Goal: Task Accomplishment & Management: Manage account settings

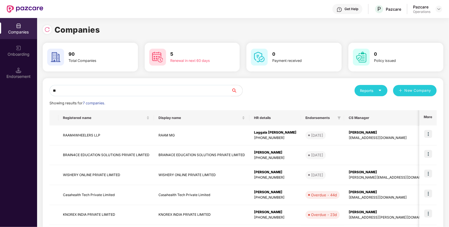
type input "*"
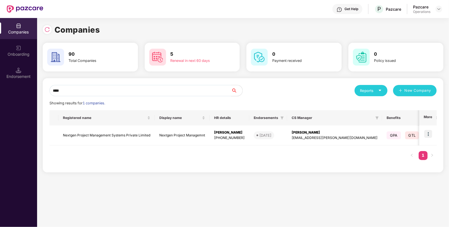
type input "****"
click at [113, 136] on td "Nextgen Project Management Systems Private Limited" at bounding box center [106, 135] width 96 height 20
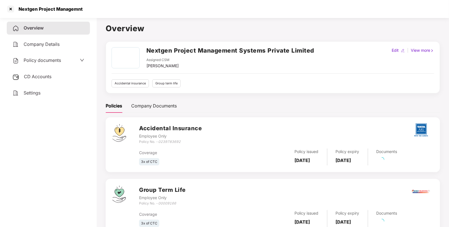
click at [33, 76] on span "CD Accounts" at bounding box center [38, 77] width 28 height 6
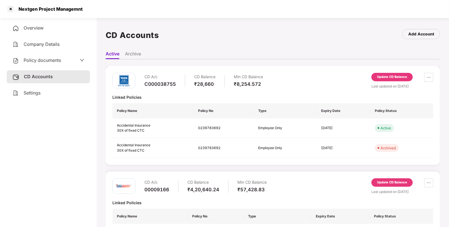
scroll to position [28, 0]
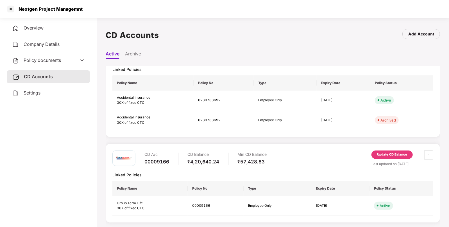
click at [390, 154] on div "Update CD Balance" at bounding box center [392, 154] width 30 height 5
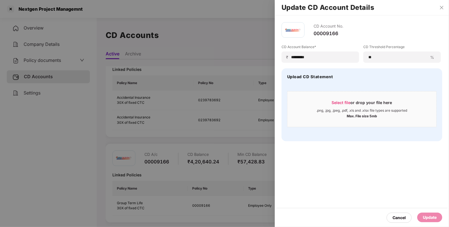
click at [292, 92] on div "Select file or drop your file here .png, .jpg, .jpeg, .pdf, .xls and .xlsx file…" at bounding box center [361, 109] width 149 height 36
drag, startPoint x: 316, startPoint y: 58, endPoint x: 244, endPoint y: 57, distance: 72.2
click at [244, 57] on div "Update CD Account Details CD Account No. 00009166 CD Account Balance* ₹ *******…" at bounding box center [224, 113] width 449 height 227
paste input
type input "*********"
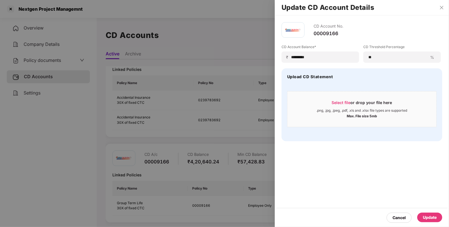
click at [430, 218] on div "Update" at bounding box center [430, 217] width 14 height 6
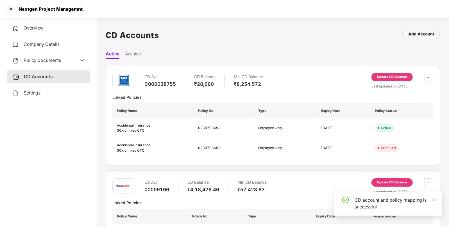
click at [51, 62] on span "Policy documents" at bounding box center [42, 60] width 37 height 6
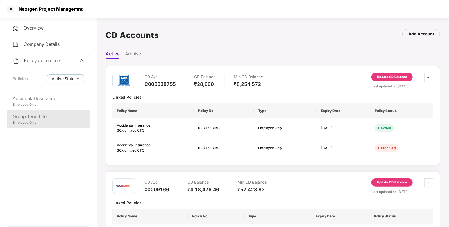
click at [40, 118] on div "Group Term Life" at bounding box center [48, 116] width 71 height 7
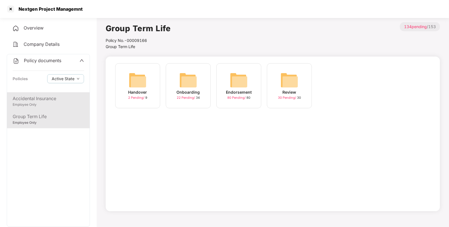
click at [41, 109] on div "Accidental Insurance Employee Only" at bounding box center [48, 101] width 83 height 18
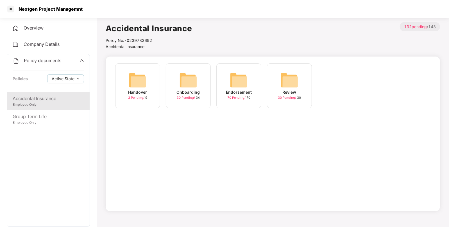
click at [35, 68] on div "Policy documents Policies Active State" at bounding box center [48, 73] width 83 height 38
click at [35, 110] on div "Accidental Insurance Employee Only" at bounding box center [48, 101] width 83 height 18
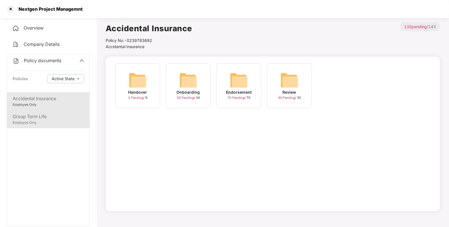
click at [35, 115] on div "Group Term Life" at bounding box center [48, 116] width 71 height 7
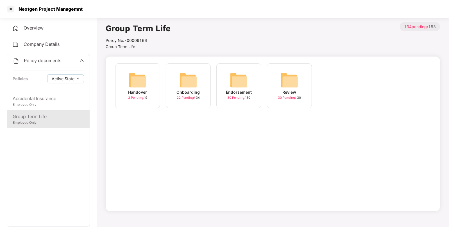
click at [58, 65] on div "Policy documents Policies Active State" at bounding box center [48, 73] width 83 height 38
click at [39, 65] on div "Policy documents Policies Active State" at bounding box center [48, 73] width 83 height 38
click at [39, 64] on div "Policy documents" at bounding box center [37, 60] width 49 height 7
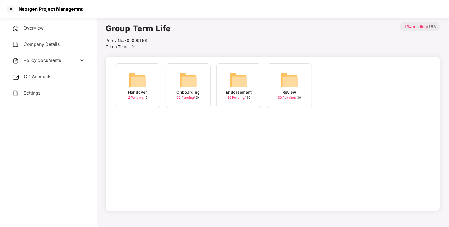
click at [42, 72] on div "CD Accounts" at bounding box center [48, 76] width 83 height 13
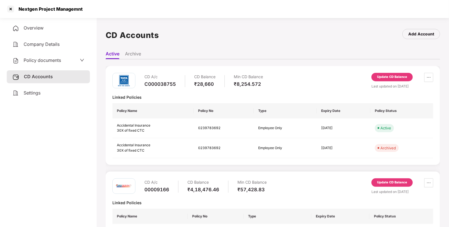
click at [389, 73] on div "Update CD Balance" at bounding box center [391, 77] width 41 height 8
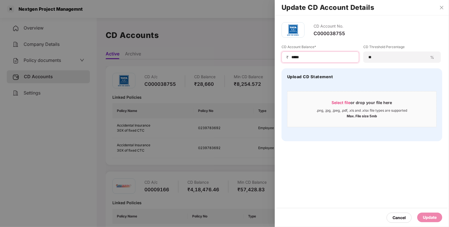
click at [316, 56] on input "*****" at bounding box center [322, 57] width 63 height 6
type input "*****"
click at [434, 216] on div "Update" at bounding box center [430, 217] width 14 height 6
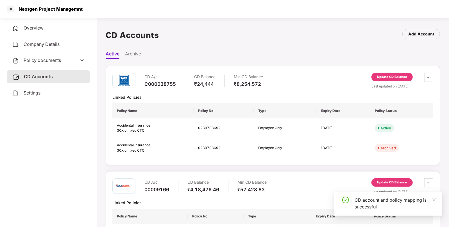
click at [32, 8] on div "Nextgen Project Managemnt" at bounding box center [48, 9] width 67 height 6
copy div "Nextgen"
click at [32, 8] on div "Nextgen Project Managemnt" at bounding box center [48, 9] width 67 height 6
click at [11, 11] on div at bounding box center [10, 8] width 9 height 9
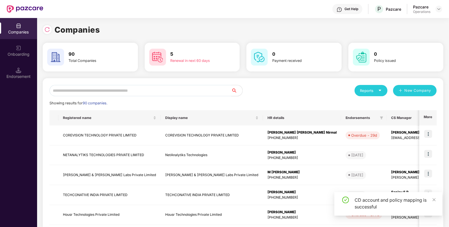
click at [154, 89] on input "text" at bounding box center [140, 90] width 182 height 11
paste input "*******"
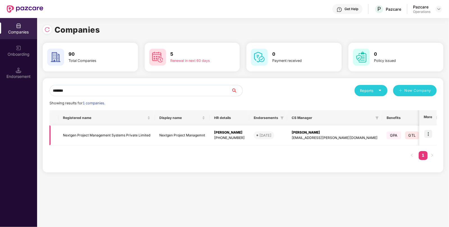
type input "*******"
click at [429, 134] on img at bounding box center [428, 134] width 8 height 8
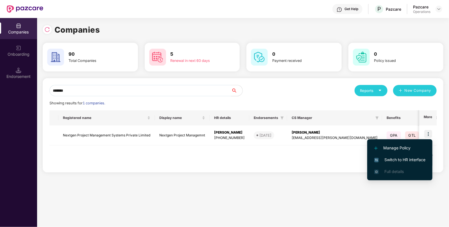
click at [410, 156] on span "Switch to HR interface" at bounding box center [399, 159] width 51 height 6
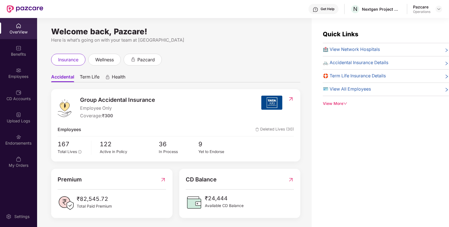
click at [22, 74] on div "Employees" at bounding box center [18, 77] width 37 height 6
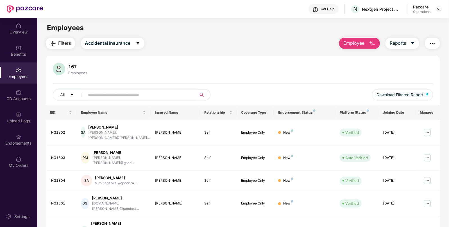
click at [67, 44] on span "Filters" at bounding box center [64, 43] width 13 height 7
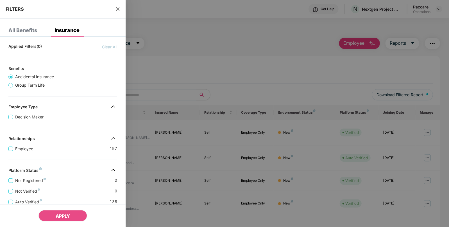
scroll to position [116, 0]
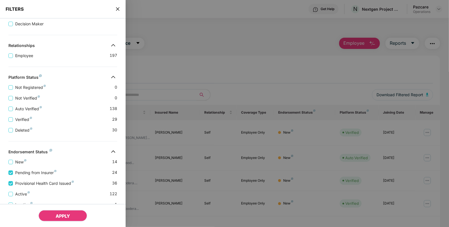
click at [63, 220] on button "APPLY" at bounding box center [62, 215] width 49 height 11
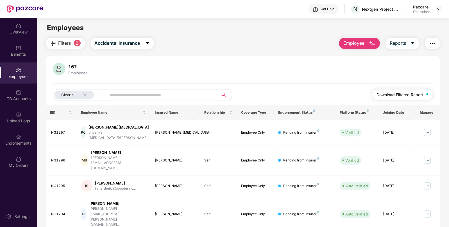
click at [428, 94] on button "Download Filtered Report" at bounding box center [402, 94] width 61 height 11
click at [83, 92] on div "Clear all" at bounding box center [73, 94] width 39 height 8
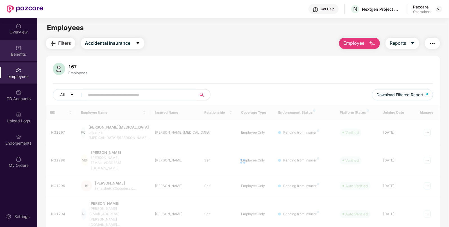
click at [27, 55] on div "Benefits" at bounding box center [18, 54] width 37 height 6
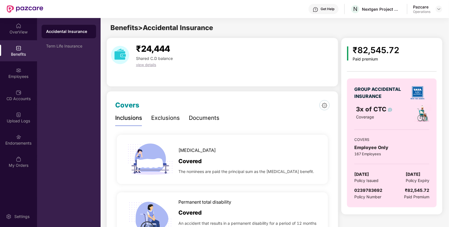
click at [369, 172] on span "[DATE]" at bounding box center [361, 174] width 15 height 7
copy span "[DATE]"
click at [369, 172] on span "[DATE]" at bounding box center [361, 174] width 15 height 7
click at [32, 74] on div "Employees" at bounding box center [18, 77] width 37 height 6
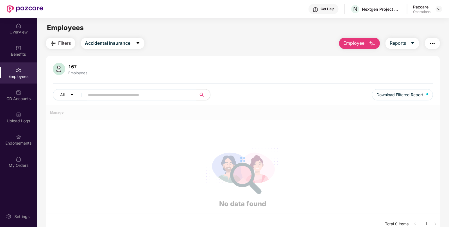
click at [429, 40] on button "button" at bounding box center [432, 43] width 15 height 11
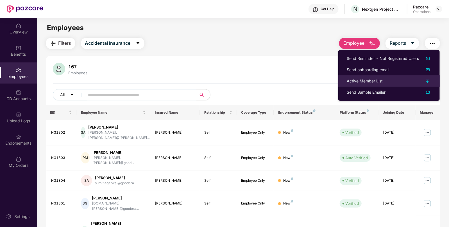
click at [360, 82] on div "Active Member List" at bounding box center [364, 81] width 36 height 6
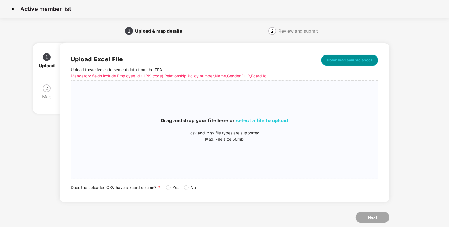
click at [348, 56] on button "Download sample sheet" at bounding box center [349, 59] width 57 height 11
click at [229, 130] on p ".csv and .xlsx file types are supported" at bounding box center [224, 133] width 307 height 6
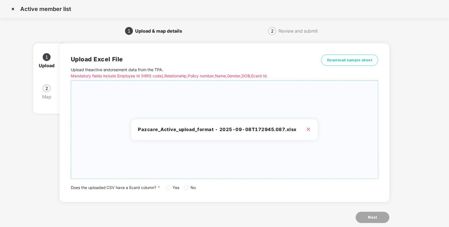
click at [341, 148] on div "Pazcare_Active_upload_format - 2025-09-08T172945.087.xlsx" at bounding box center [224, 129] width 307 height 89
click at [189, 188] on span "No" at bounding box center [193, 187] width 10 height 6
click at [366, 225] on div "Upload Excel File Upload the active endorsement data from the TPA . Mandatory f…" at bounding box center [225, 135] width 330 height 201
click at [366, 221] on button "Next" at bounding box center [372, 216] width 34 height 11
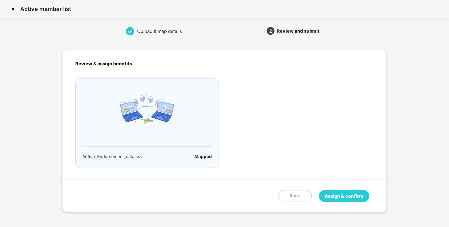
click at [343, 197] on span "Assign & confirm" at bounding box center [344, 195] width 39 height 7
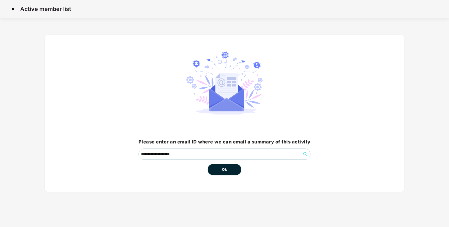
click at [223, 168] on span "Ok" at bounding box center [224, 169] width 5 height 6
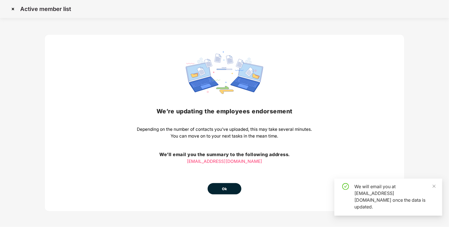
click at [223, 168] on div "We’re updating the employees endorsement Depending on the number of contacts yo…" at bounding box center [224, 122] width 175 height 143
click at [230, 189] on button "Ok" at bounding box center [224, 188] width 34 height 11
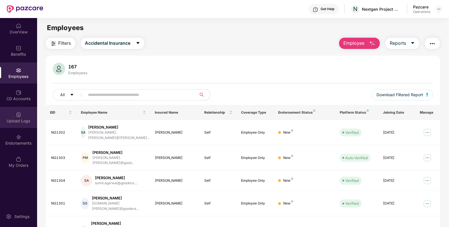
click at [5, 109] on div "Upload Logs" at bounding box center [18, 117] width 37 height 21
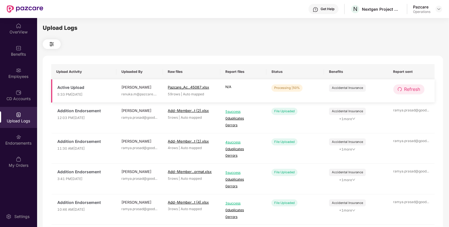
click at [398, 90] on icon "redo" at bounding box center [399, 89] width 4 height 4
click at [398, 90] on icon "redo" at bounding box center [400, 89] width 4 height 4
click at [401, 86] on button "Refresh" at bounding box center [408, 89] width 31 height 10
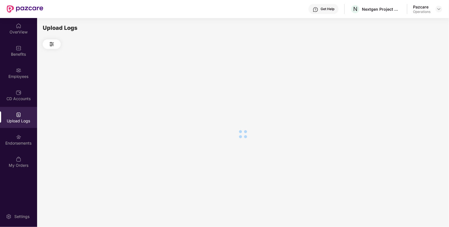
click at [401, 86] on div at bounding box center [243, 134] width 400 height 170
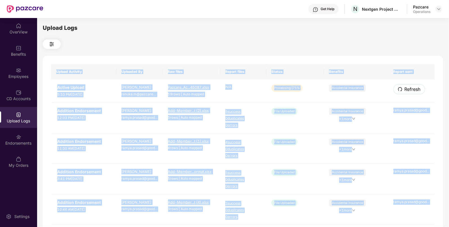
click at [401, 86] on button "Refresh" at bounding box center [409, 89] width 32 height 10
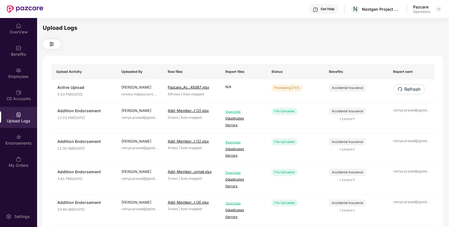
click at [330, 46] on div at bounding box center [243, 44] width 400 height 10
click at [410, 85] on button "Refresh" at bounding box center [408, 89] width 31 height 10
click at [410, 85] on button "Refresh" at bounding box center [409, 89] width 32 height 10
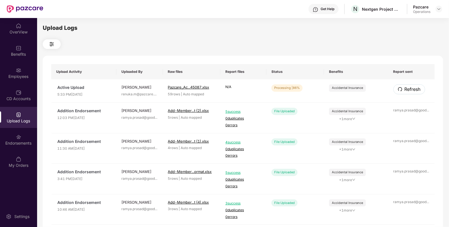
click at [410, 85] on button "Refresh" at bounding box center [409, 89] width 32 height 10
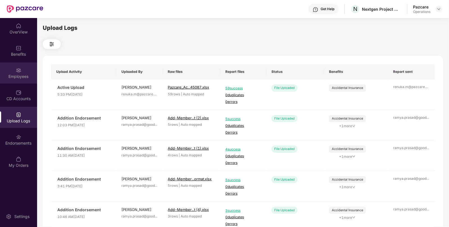
click at [26, 69] on div "Employees" at bounding box center [18, 72] width 37 height 21
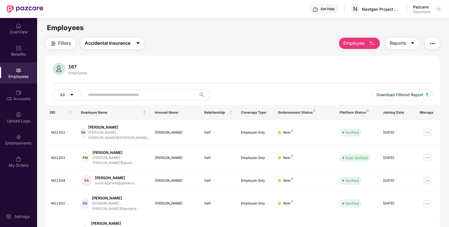
click at [114, 48] on button "Accidental Insurance" at bounding box center [112, 43] width 63 height 11
click at [55, 40] on img "button" at bounding box center [53, 43] width 7 height 7
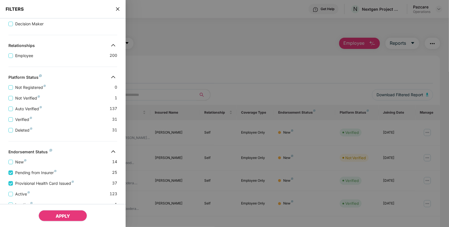
click at [53, 220] on button "APPLY" at bounding box center [62, 215] width 49 height 11
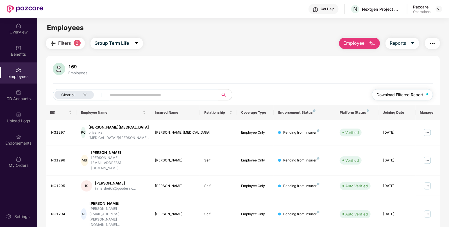
click at [427, 94] on img "button" at bounding box center [427, 94] width 3 height 3
click at [22, 59] on div "Benefits" at bounding box center [18, 50] width 37 height 21
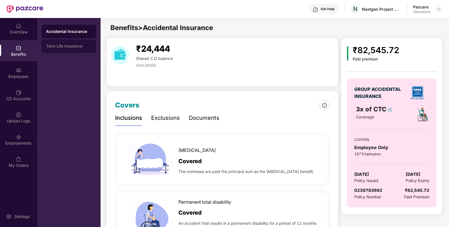
click at [62, 49] on div "Term Life Insurance" at bounding box center [69, 45] width 54 height 13
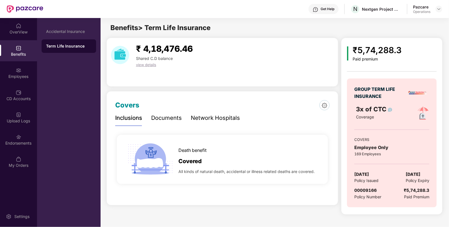
click at [369, 175] on span "[DATE]" at bounding box center [361, 174] width 15 height 7
copy span "[DATE]"
click at [24, 85] on div "CD Accounts" at bounding box center [18, 95] width 37 height 21
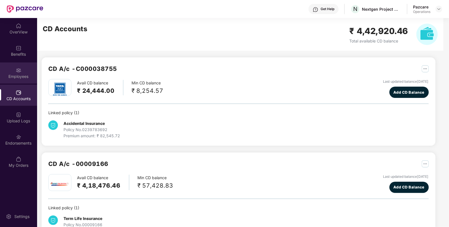
click at [25, 78] on div "Employees" at bounding box center [18, 77] width 37 height 6
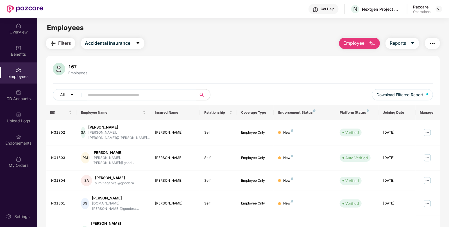
click at [430, 45] on img "button" at bounding box center [432, 43] width 7 height 7
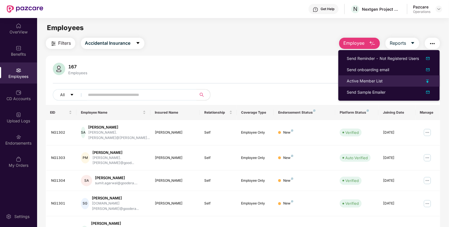
click at [374, 82] on div "Active Member List" at bounding box center [364, 81] width 36 height 6
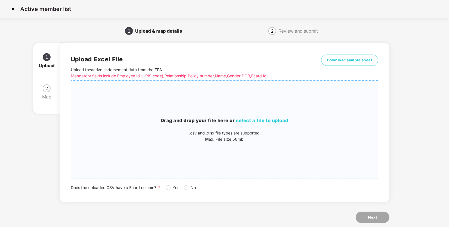
click at [266, 123] on h3 "Drag and drop your file here or select a file to upload" at bounding box center [224, 120] width 307 height 7
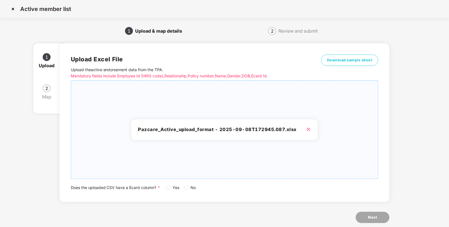
click at [189, 188] on span "No" at bounding box center [193, 187] width 10 height 6
click at [373, 219] on span "Next" at bounding box center [372, 217] width 9 height 6
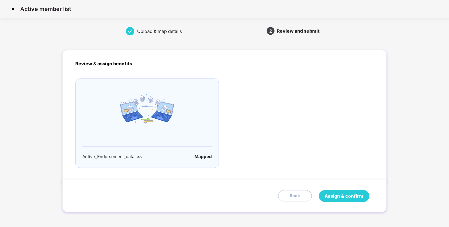
click at [355, 201] on button "Assign & confirm" at bounding box center [344, 196] width 51 height 12
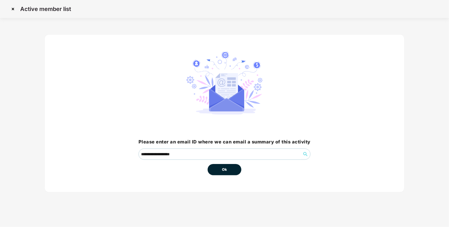
click at [228, 161] on div "Ok" at bounding box center [224, 166] width 34 height 15
click at [225, 167] on span "Ok" at bounding box center [224, 169] width 5 height 6
click at [229, 171] on button "Ok" at bounding box center [224, 169] width 34 height 11
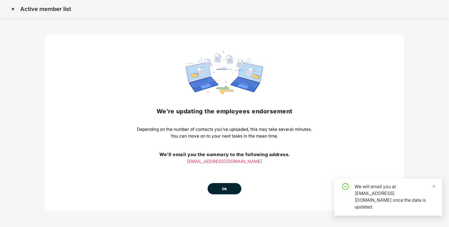
click at [223, 187] on span "Ok" at bounding box center [224, 189] width 5 height 6
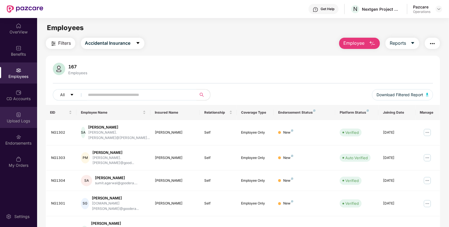
click at [25, 110] on div "Upload Logs" at bounding box center [18, 117] width 37 height 21
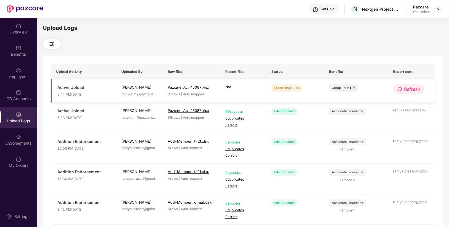
click at [402, 86] on button "Refresh" at bounding box center [408, 89] width 31 height 10
click at [402, 86] on button "Refresh" at bounding box center [409, 89] width 32 height 10
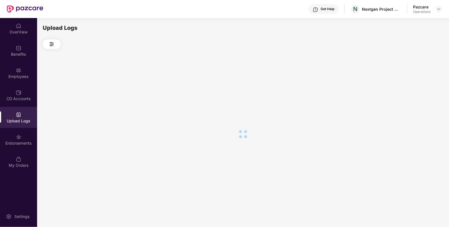
click at [402, 86] on div at bounding box center [243, 134] width 400 height 170
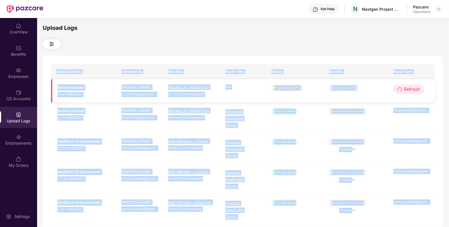
click at [412, 91] on span "Refresh" at bounding box center [412, 89] width 16 height 7
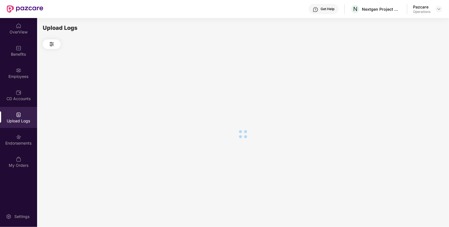
click at [412, 91] on div at bounding box center [243, 134] width 400 height 170
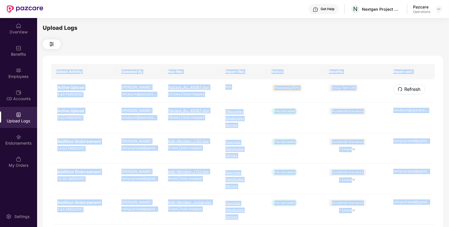
click at [412, 91] on span "Refresh" at bounding box center [412, 89] width 16 height 7
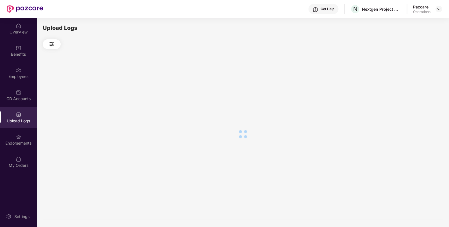
click at [412, 91] on div at bounding box center [243, 134] width 400 height 170
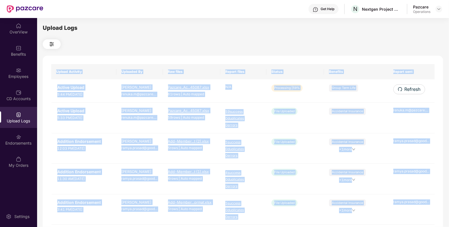
click at [412, 91] on span "Refresh" at bounding box center [412, 89] width 16 height 7
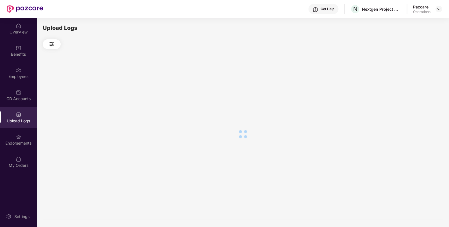
click at [412, 91] on div at bounding box center [243, 134] width 400 height 170
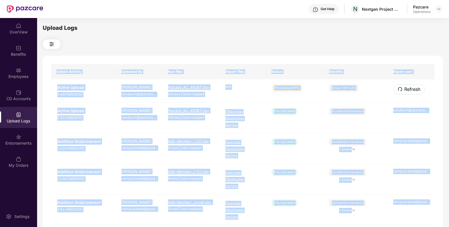
click at [412, 91] on span "Refresh" at bounding box center [412, 89] width 16 height 7
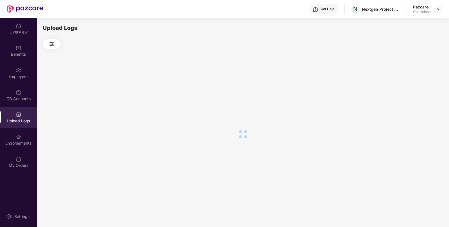
click at [412, 91] on div at bounding box center [243, 134] width 400 height 170
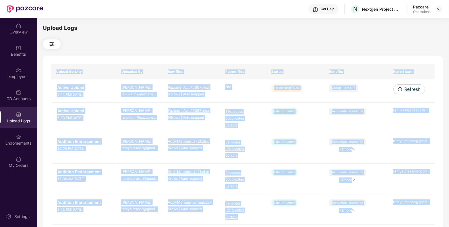
click at [412, 91] on span "Refresh" at bounding box center [412, 89] width 16 height 7
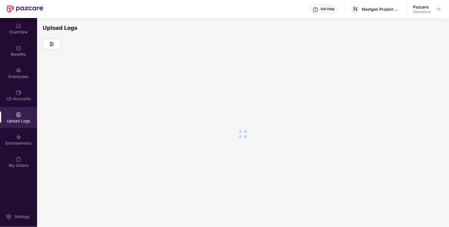
click at [412, 91] on div at bounding box center [243, 134] width 400 height 170
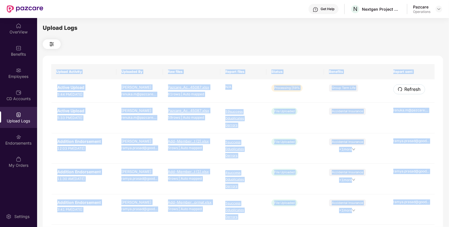
click at [412, 91] on span "Refresh" at bounding box center [412, 89] width 16 height 7
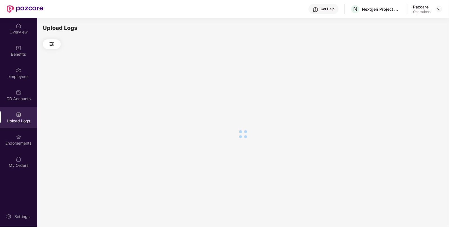
click at [412, 91] on div at bounding box center [243, 134] width 400 height 170
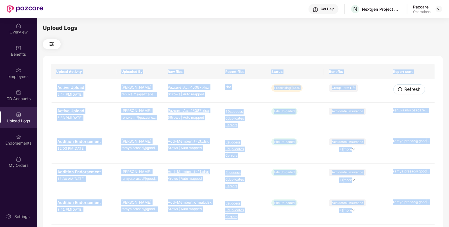
click at [412, 91] on span "Refresh" at bounding box center [412, 89] width 16 height 7
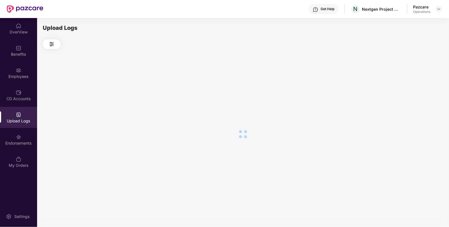
click at [412, 91] on div at bounding box center [243, 134] width 400 height 170
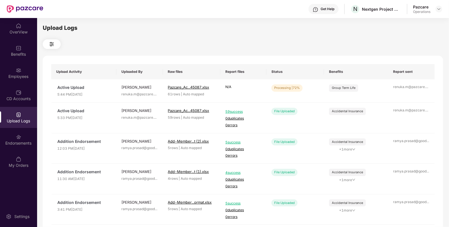
click at [371, 49] on div "Upload Logs Upload Activity Uploaded By Raw files Report files Status Benefits …" at bounding box center [243, 122] width 400 height 196
click at [417, 82] on td "Refresh" at bounding box center [411, 90] width 47 height 23
click at [416, 83] on td "Refresh" at bounding box center [411, 90] width 47 height 23
click at [413, 86] on span "Refresh" at bounding box center [412, 89] width 16 height 7
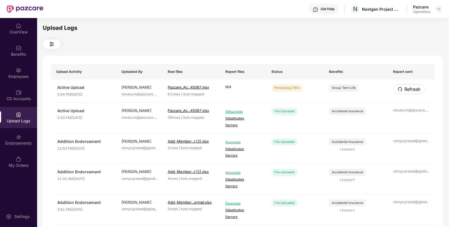
click at [413, 86] on span "Refresh" at bounding box center [412, 89] width 16 height 7
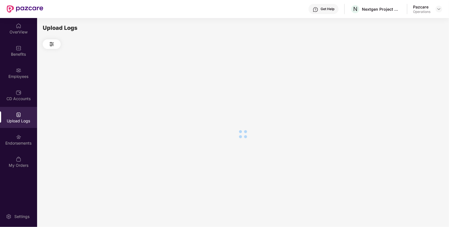
click at [413, 86] on div at bounding box center [243, 134] width 400 height 170
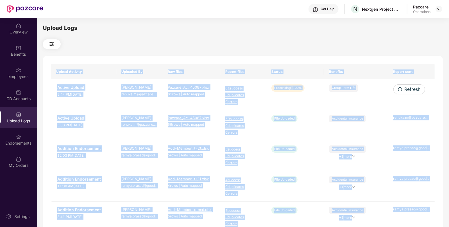
click at [413, 86] on span "Refresh" at bounding box center [412, 89] width 16 height 7
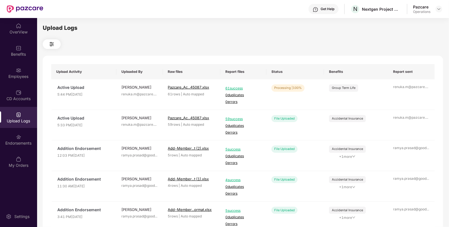
click at [359, 39] on div "Upload Logs Upload Activity Uploaded By Raw files Report files Status Benefits …" at bounding box center [243, 122] width 400 height 196
click at [438, 10] on img at bounding box center [438, 9] width 4 height 4
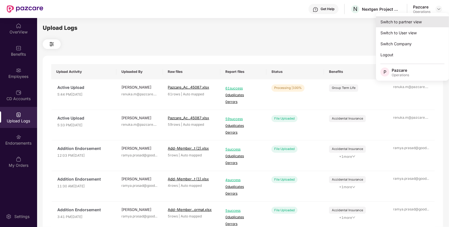
click at [409, 26] on div "Switch to partner view" at bounding box center [412, 21] width 73 height 11
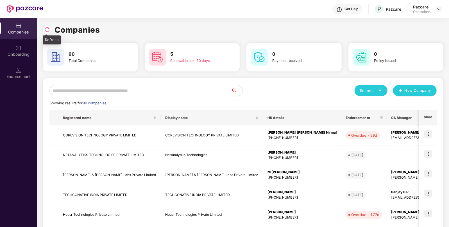
click at [46, 28] on img at bounding box center [47, 30] width 6 height 6
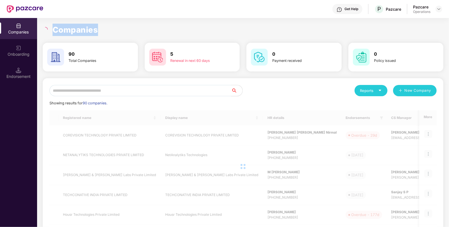
click at [46, 28] on icon "loading" at bounding box center [45, 29] width 6 height 6
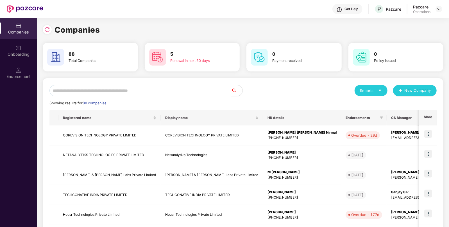
click at [88, 85] on input "text" at bounding box center [140, 90] width 182 height 11
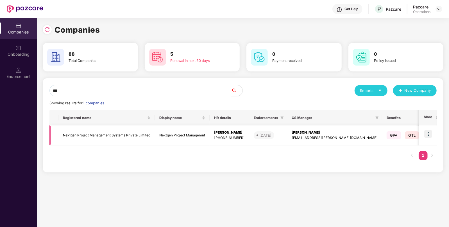
type input "***"
click at [150, 136] on td "Nextgen Project Management Systems Private Limited" at bounding box center [106, 135] width 96 height 20
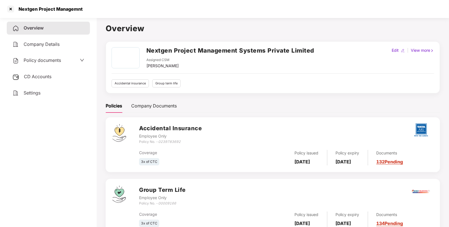
click at [35, 76] on span "CD Accounts" at bounding box center [38, 77] width 28 height 6
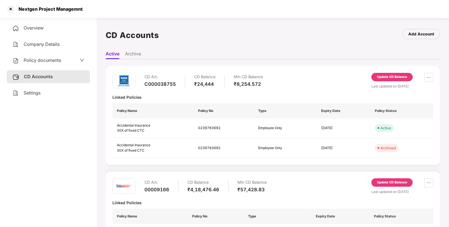
click at [43, 61] on span "Policy documents" at bounding box center [42, 60] width 37 height 6
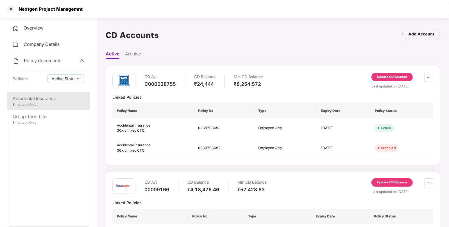
click at [37, 94] on div "Accidental Insurance Employee Only" at bounding box center [48, 101] width 83 height 18
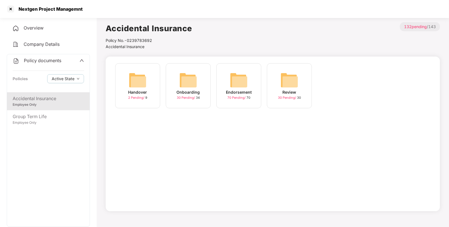
click at [237, 77] on img at bounding box center [239, 80] width 18 height 18
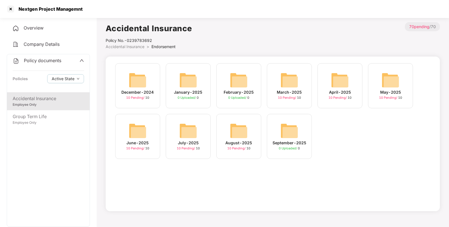
click at [240, 130] on img at bounding box center [239, 131] width 18 height 18
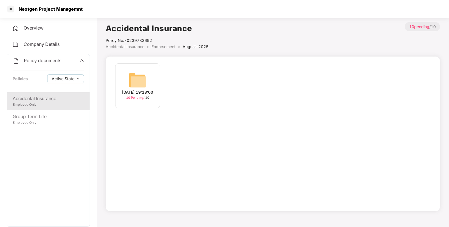
click at [142, 81] on img at bounding box center [138, 80] width 18 height 18
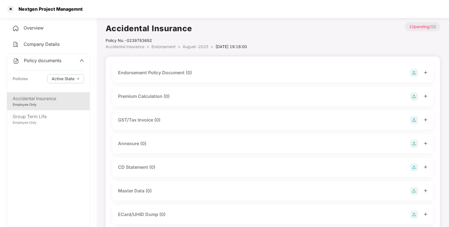
scroll to position [86, 0]
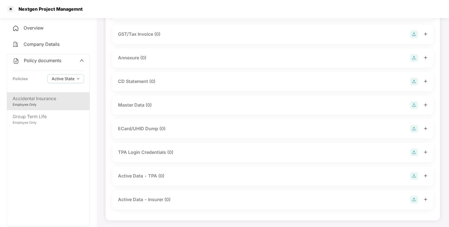
click at [414, 106] on img at bounding box center [414, 105] width 8 height 8
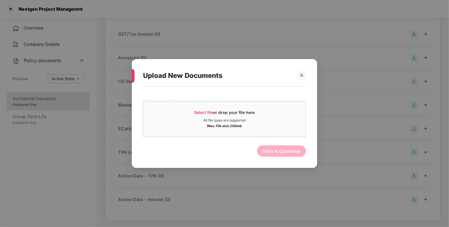
click at [205, 111] on span "Select file" at bounding box center [203, 112] width 19 height 5
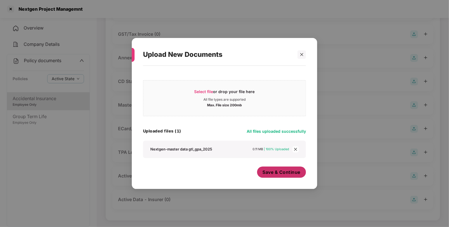
click at [289, 169] on button "Save & Continue" at bounding box center [281, 171] width 49 height 11
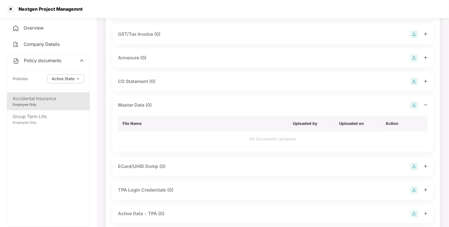
scroll to position [0, 0]
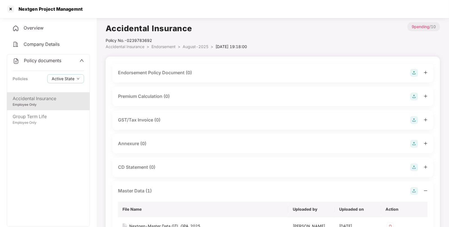
click at [409, 69] on div "Endorsement Policy Document (0)" at bounding box center [272, 73] width 309 height 8
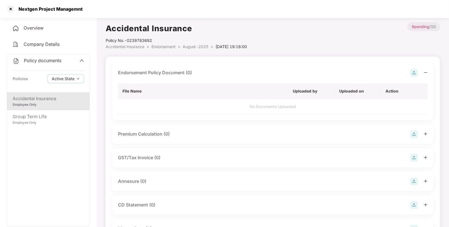
click at [413, 73] on img at bounding box center [414, 73] width 8 height 8
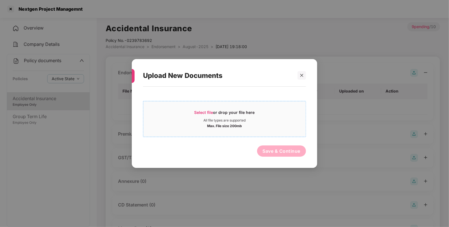
click at [195, 115] on div "Select file or drop your file here" at bounding box center [224, 114] width 60 height 8
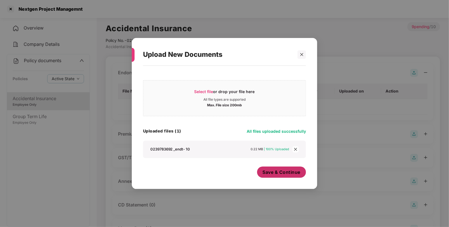
click at [262, 172] on button "Save & Continue" at bounding box center [281, 171] width 49 height 11
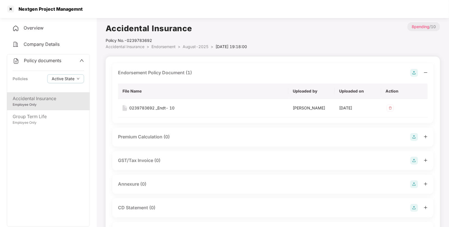
click at [414, 74] on img at bounding box center [414, 73] width 8 height 8
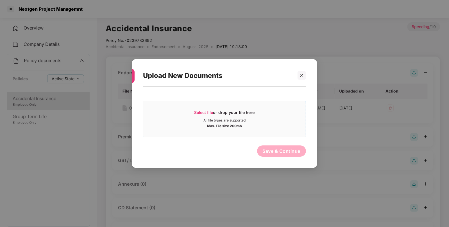
click at [188, 117] on div "Select file or drop your file here" at bounding box center [224, 114] width 162 height 8
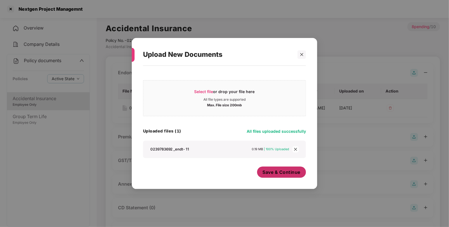
click at [273, 172] on span "Save & Continue" at bounding box center [282, 172] width 38 height 6
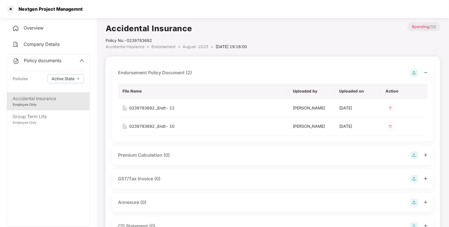
click at [164, 47] on span "Endorsement" at bounding box center [163, 46] width 24 height 5
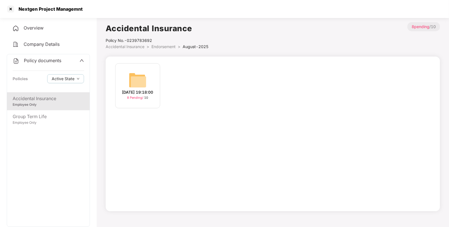
click at [163, 47] on span "Endorsement" at bounding box center [163, 46] width 24 height 5
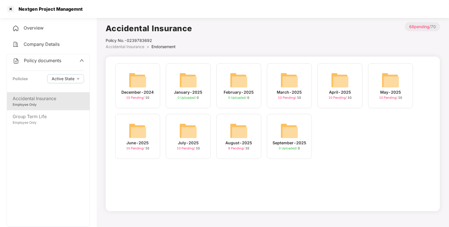
click at [178, 135] on div "July-2025 10 Pending / 10" at bounding box center [188, 136] width 45 height 45
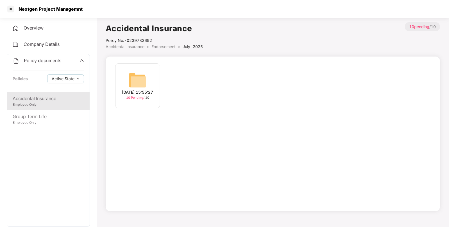
click at [149, 76] on div "[DATE] 15:55:27 10 Pending / 10" at bounding box center [137, 85] width 45 height 45
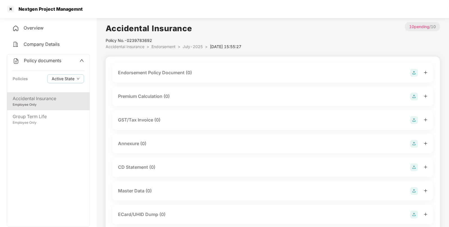
click at [412, 70] on img at bounding box center [414, 73] width 8 height 8
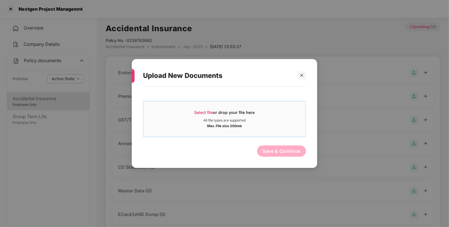
click at [211, 117] on div "Select file or drop your file here" at bounding box center [224, 114] width 60 height 8
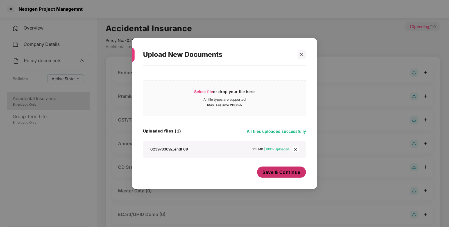
click at [286, 174] on span "Save & Continue" at bounding box center [282, 172] width 38 height 6
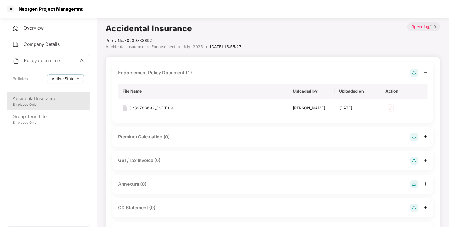
click at [413, 75] on img at bounding box center [414, 73] width 8 height 8
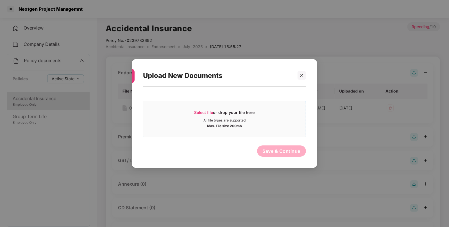
click at [200, 117] on div "Select file or drop your file here" at bounding box center [224, 114] width 60 height 8
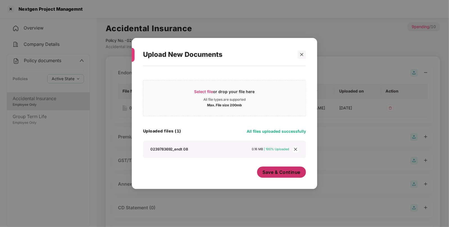
click at [275, 174] on span "Save & Continue" at bounding box center [282, 172] width 38 height 6
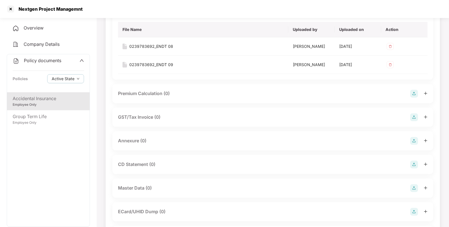
scroll to position [100, 0]
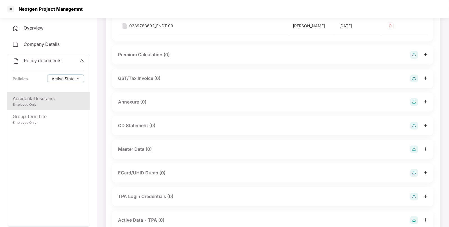
click at [408, 152] on div "Master Data (0)" at bounding box center [272, 149] width 309 height 8
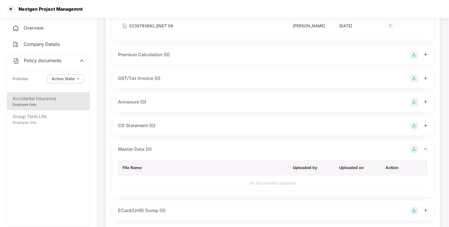
click at [414, 151] on img at bounding box center [414, 149] width 8 height 8
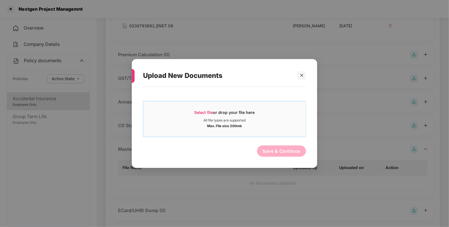
click at [202, 125] on div "Max. File size 200mb" at bounding box center [224, 125] width 162 height 6
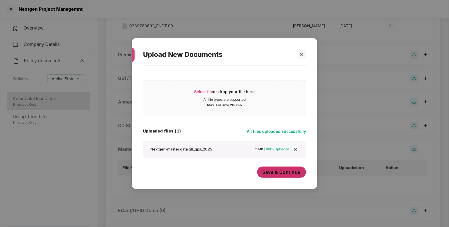
click at [278, 175] on span "Save & Continue" at bounding box center [282, 172] width 38 height 6
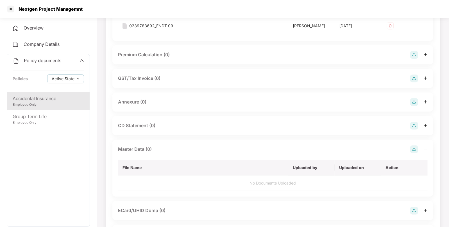
scroll to position [0, 0]
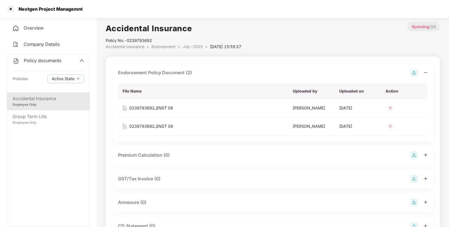
click at [167, 44] on span "Endorsement" at bounding box center [163, 46] width 24 height 5
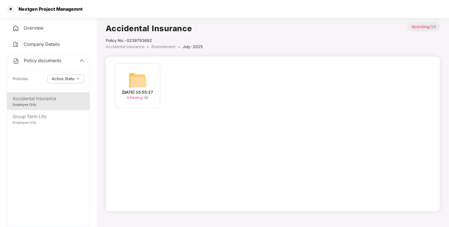
click at [163, 44] on span "Endorsement" at bounding box center [163, 46] width 24 height 5
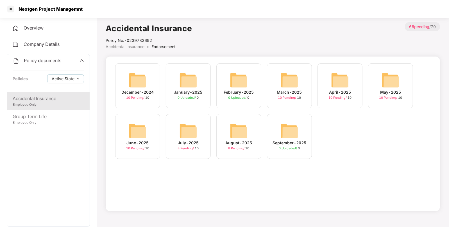
click at [133, 134] on img at bounding box center [138, 131] width 18 height 18
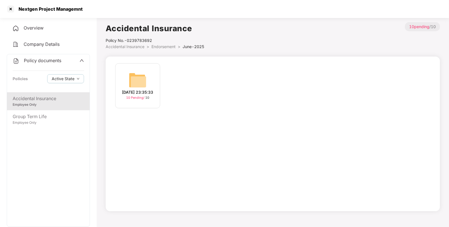
click at [125, 90] on div "[DATE] 23:35:33" at bounding box center [137, 92] width 31 height 6
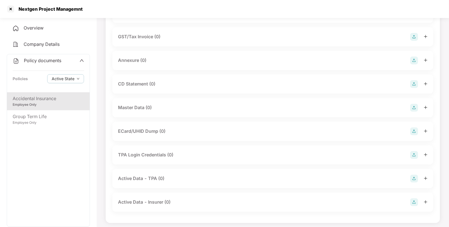
scroll to position [84, 0]
click at [411, 106] on img at bounding box center [414, 106] width 8 height 8
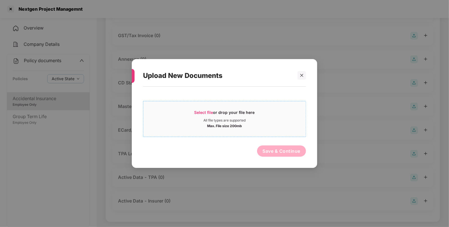
click at [218, 115] on div "Select file or drop your file here" at bounding box center [224, 114] width 60 height 8
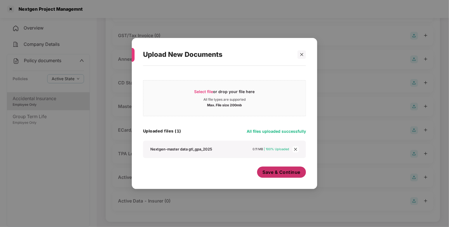
click at [288, 171] on span "Save & Continue" at bounding box center [282, 172] width 38 height 6
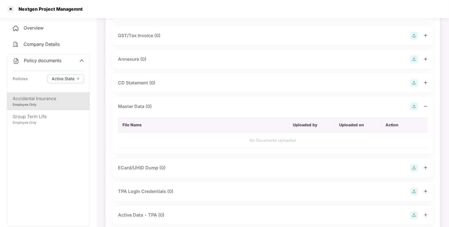
scroll to position [0, 0]
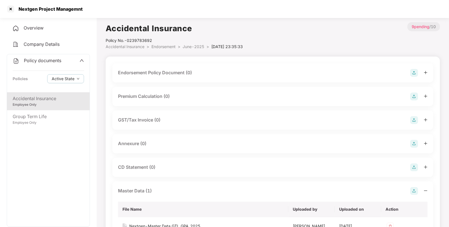
click at [412, 74] on img at bounding box center [414, 73] width 8 height 8
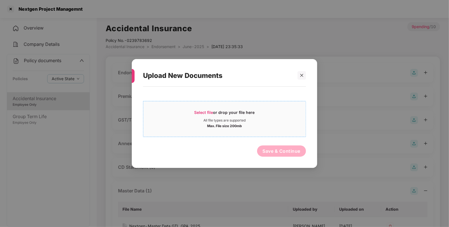
click at [201, 115] on div "Select file or drop your file here" at bounding box center [224, 114] width 60 height 8
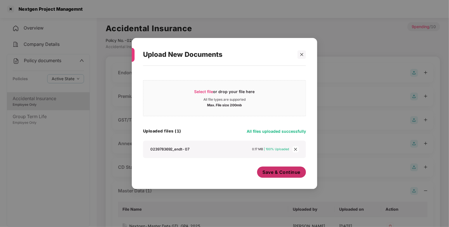
click at [276, 173] on span "Save & Continue" at bounding box center [282, 172] width 38 height 6
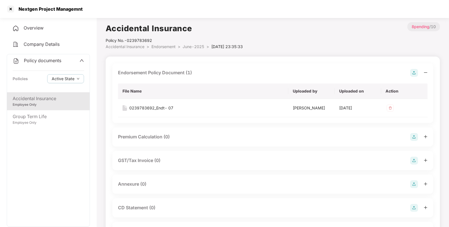
click at [164, 46] on span "Endorsement" at bounding box center [163, 46] width 24 height 5
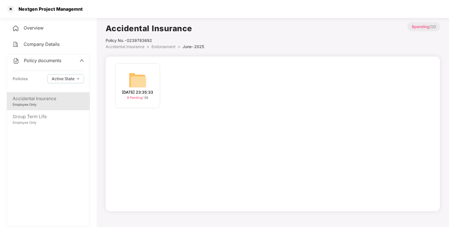
click at [132, 44] on span "Accidental Insurance" at bounding box center [125, 46] width 39 height 5
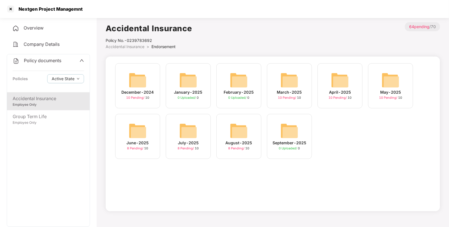
click at [398, 80] on img at bounding box center [390, 80] width 18 height 18
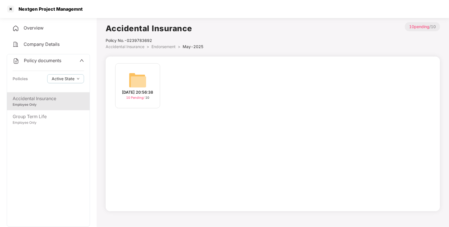
click at [152, 71] on div "[DATE] 20:56:38 10 Pending / 10" at bounding box center [137, 85] width 45 height 45
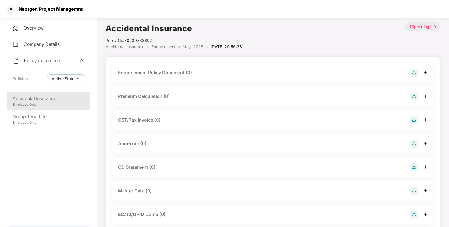
click at [412, 72] on img at bounding box center [414, 73] width 8 height 8
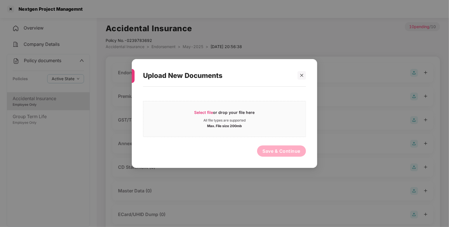
click at [251, 96] on div "Select file or drop your file here All file types are supported Max. File size …" at bounding box center [224, 124] width 163 height 70
click at [215, 109] on span "Select file or drop your file here All file types are supported Max. File size …" at bounding box center [224, 118] width 162 height 27
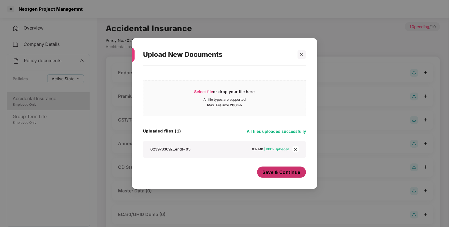
click at [278, 172] on span "Save & Continue" at bounding box center [282, 172] width 38 height 6
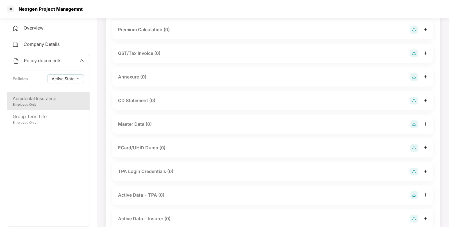
scroll to position [108, 0]
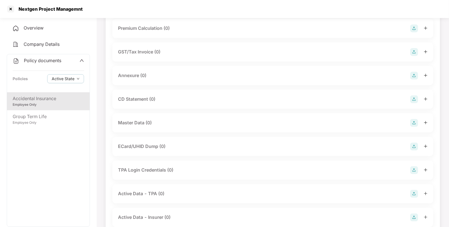
click at [413, 122] on img at bounding box center [414, 123] width 8 height 8
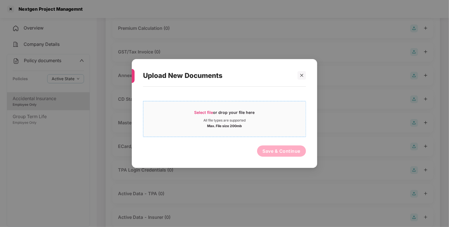
click at [226, 119] on div "All file types are supported" at bounding box center [224, 120] width 42 height 4
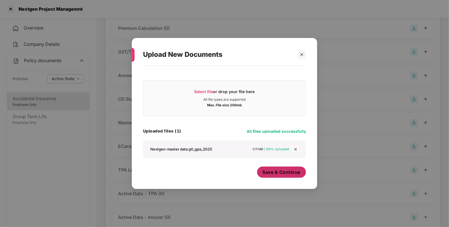
click at [288, 172] on span "Save & Continue" at bounding box center [282, 172] width 38 height 6
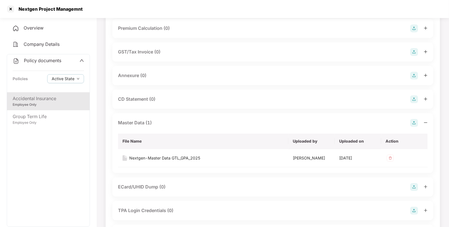
scroll to position [0, 0]
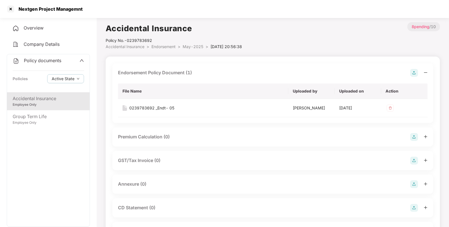
click at [164, 48] on span "Endorsement" at bounding box center [163, 46] width 24 height 5
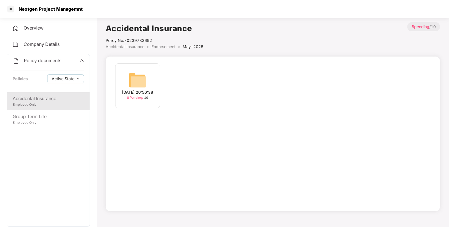
click at [162, 45] on span "Endorsement" at bounding box center [163, 46] width 24 height 5
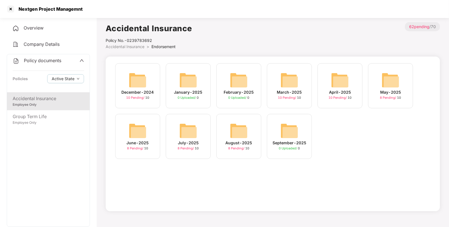
click at [332, 85] on img at bounding box center [340, 80] width 18 height 18
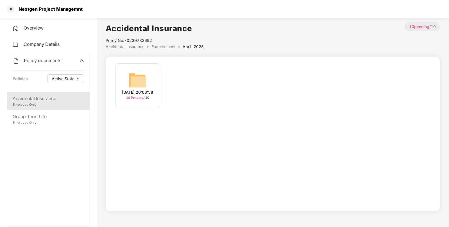
click at [130, 80] on img at bounding box center [138, 80] width 18 height 18
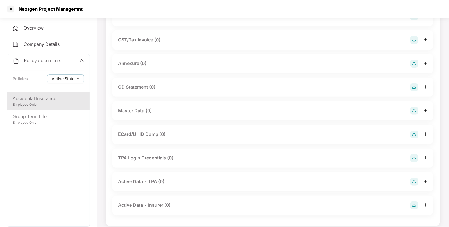
scroll to position [80, 0]
click at [410, 110] on img at bounding box center [414, 110] width 8 height 8
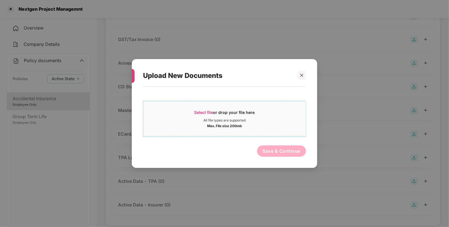
click at [216, 112] on div "Select file or drop your file here" at bounding box center [224, 114] width 60 height 8
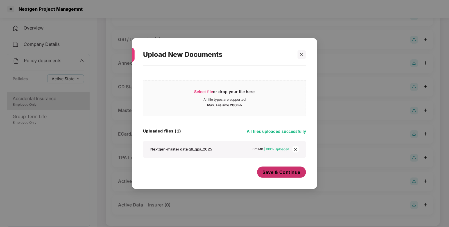
click at [295, 169] on span "Save & Continue" at bounding box center [282, 172] width 38 height 6
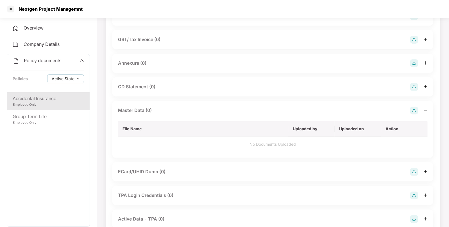
scroll to position [0, 0]
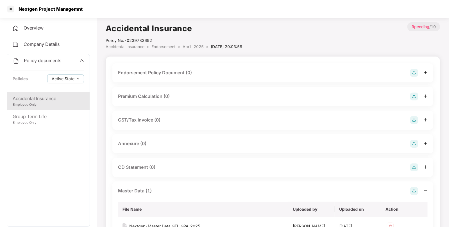
click at [416, 74] on img at bounding box center [414, 73] width 8 height 8
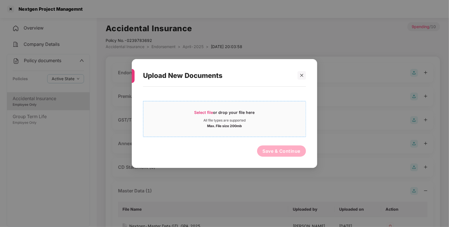
click at [215, 110] on div "Select file or drop your file here" at bounding box center [224, 114] width 60 height 8
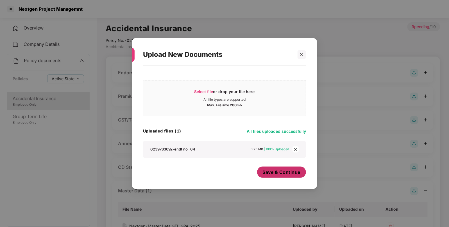
click at [281, 177] on button "Save & Continue" at bounding box center [281, 171] width 49 height 11
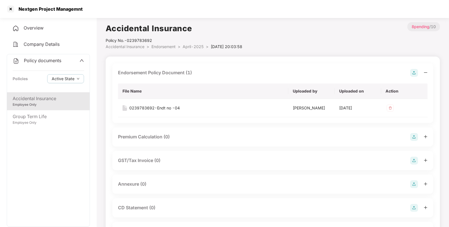
click at [161, 45] on span "Endorsement" at bounding box center [163, 46] width 24 height 5
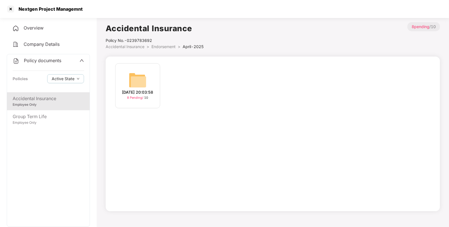
click at [155, 45] on span "Endorsement" at bounding box center [163, 46] width 24 height 5
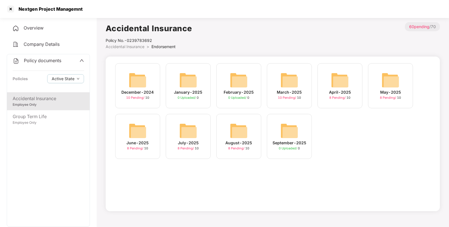
click at [294, 86] on img at bounding box center [289, 80] width 18 height 18
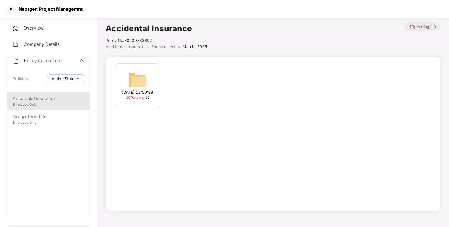
click at [152, 72] on div "[DATE] 13:50:38 10 Pending / 10" at bounding box center [137, 85] width 45 height 45
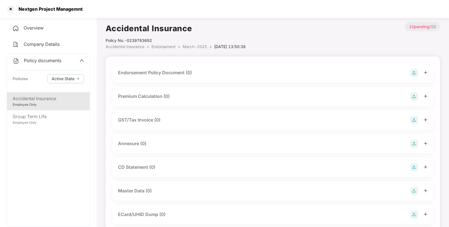
click at [413, 70] on img at bounding box center [414, 73] width 8 height 8
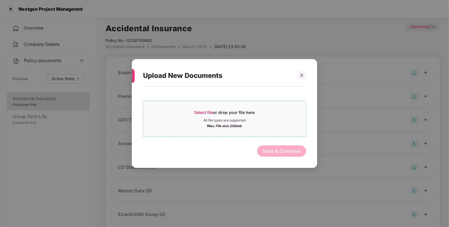
click at [218, 112] on div "Select file or drop your file here" at bounding box center [224, 114] width 60 height 8
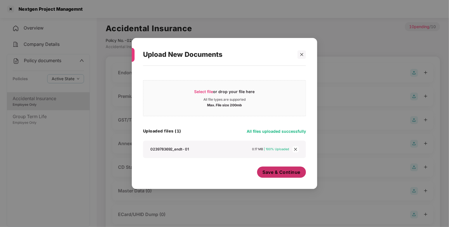
click at [270, 173] on span "Save & Continue" at bounding box center [282, 172] width 38 height 6
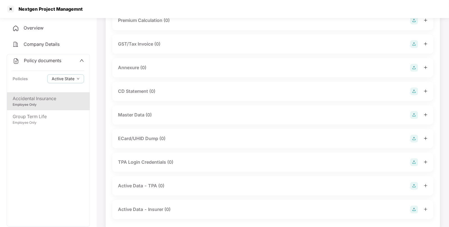
scroll to position [116, 0]
click at [412, 113] on img at bounding box center [414, 115] width 8 height 8
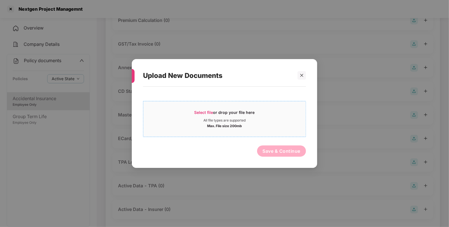
click at [211, 118] on div "All file types are supported" at bounding box center [224, 120] width 42 height 4
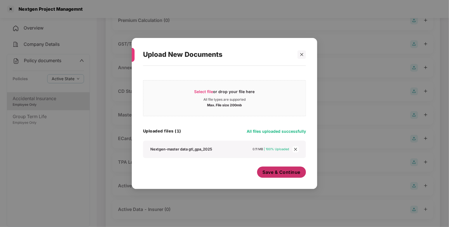
click at [277, 172] on span "Save & Continue" at bounding box center [282, 172] width 38 height 6
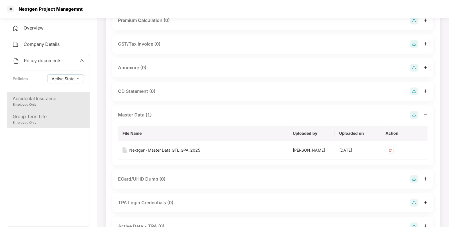
click at [56, 113] on div "Group Term Life" at bounding box center [48, 116] width 71 height 7
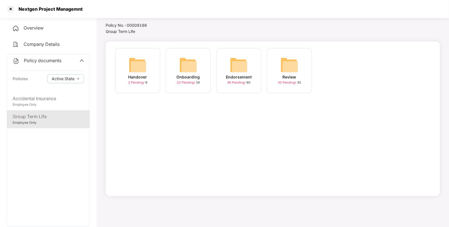
scroll to position [0, 0]
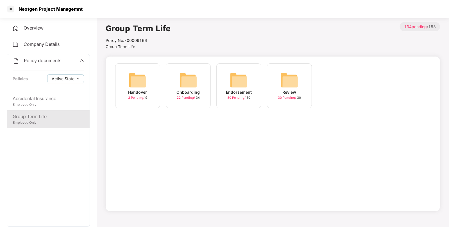
click at [239, 80] on img at bounding box center [239, 80] width 18 height 18
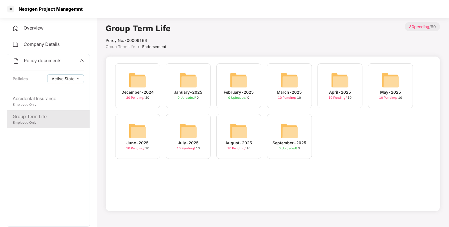
click at [244, 139] on img at bounding box center [239, 131] width 18 height 18
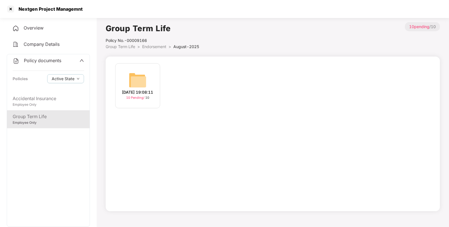
click at [138, 81] on img at bounding box center [138, 80] width 18 height 18
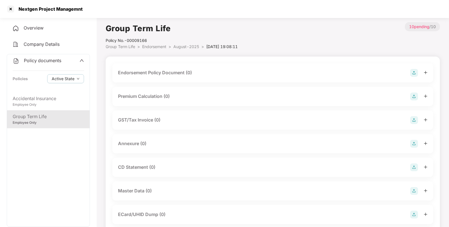
click at [181, 46] on span "August-2025" at bounding box center [186, 46] width 26 height 5
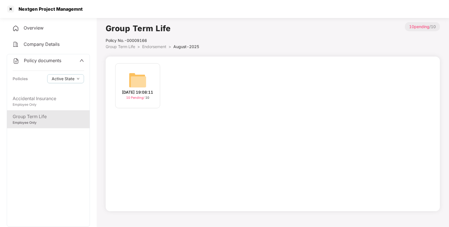
click at [157, 49] on li "Endorsement >" at bounding box center [157, 47] width 31 height 6
click at [154, 45] on span "Endorsement" at bounding box center [154, 46] width 24 height 5
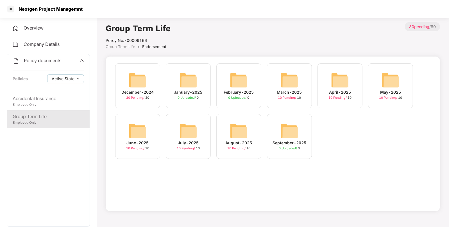
click at [300, 84] on div "March-2025 10 Pending / 10" at bounding box center [289, 85] width 45 height 45
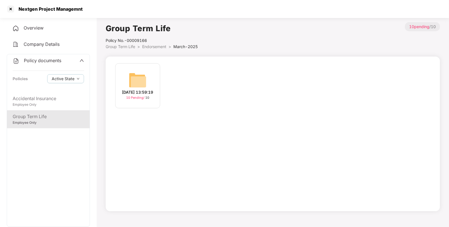
click at [145, 80] on img at bounding box center [138, 80] width 18 height 18
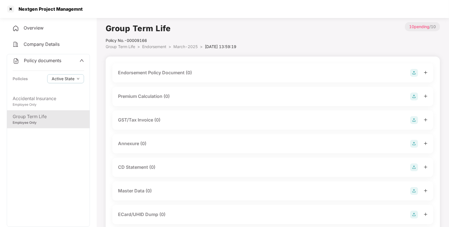
click at [416, 75] on img at bounding box center [414, 73] width 8 height 8
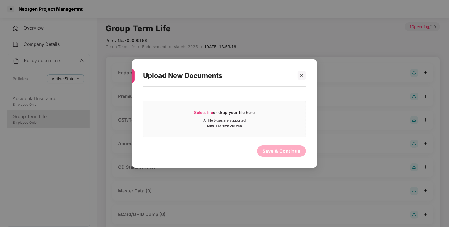
click at [177, 101] on div "Select file or drop your file here All file types are supported Max. File size …" at bounding box center [224, 117] width 163 height 39
click at [191, 108] on span "Select file or drop your file here All file types are supported Max. File size …" at bounding box center [224, 118] width 162 height 27
click at [300, 71] on div "Upload New Documents" at bounding box center [224, 76] width 163 height 22
click at [300, 72] on div at bounding box center [301, 75] width 8 height 8
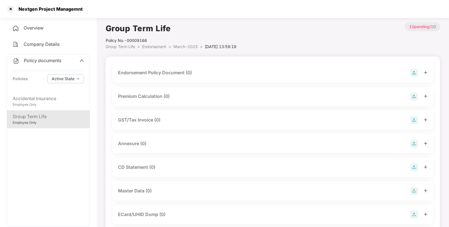
scroll to position [86, 0]
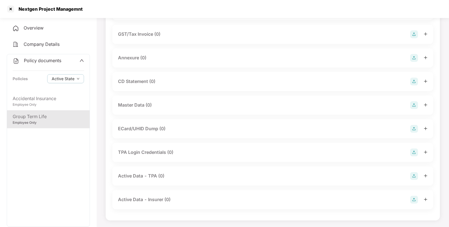
click at [413, 102] on img at bounding box center [414, 105] width 8 height 8
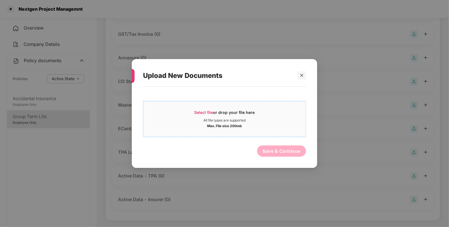
click at [205, 114] on span "Select file" at bounding box center [203, 112] width 19 height 5
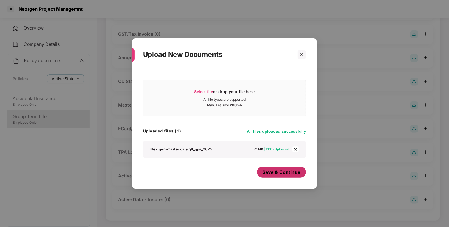
click at [288, 174] on span "Save & Continue" at bounding box center [282, 172] width 38 height 6
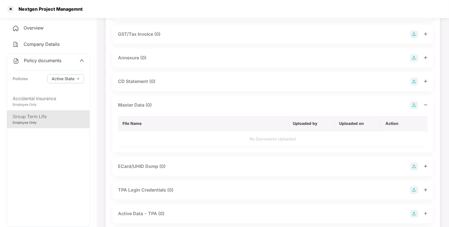
scroll to position [0, 0]
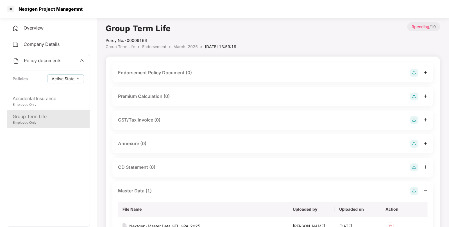
click at [412, 70] on img at bounding box center [414, 73] width 8 height 8
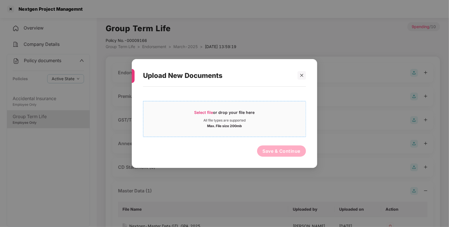
click at [193, 114] on div "Select file or drop your file here" at bounding box center [224, 114] width 162 height 8
click at [208, 115] on div "Select file or drop your file here" at bounding box center [224, 114] width 60 height 8
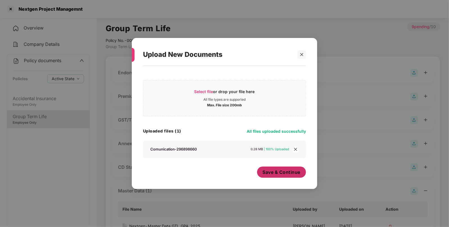
click at [277, 167] on button "Save & Continue" at bounding box center [281, 171] width 49 height 11
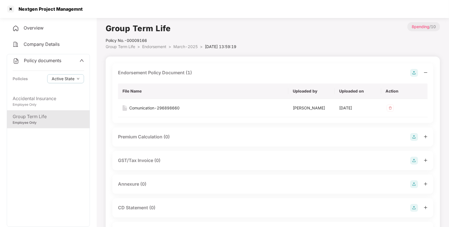
click at [157, 44] on span "Endorsement" at bounding box center [154, 46] width 24 height 5
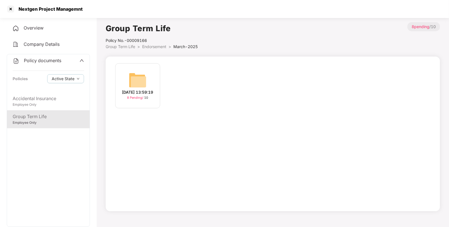
click at [157, 46] on span "Endorsement" at bounding box center [154, 46] width 24 height 5
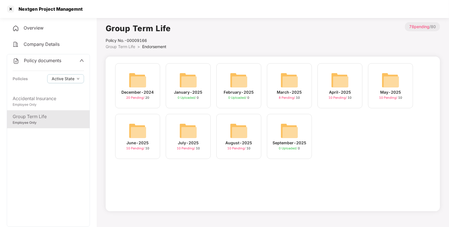
click at [331, 80] on img at bounding box center [340, 80] width 18 height 18
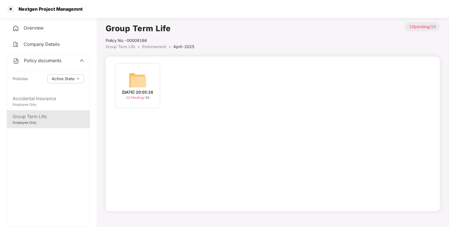
click at [140, 77] on img at bounding box center [138, 80] width 18 height 18
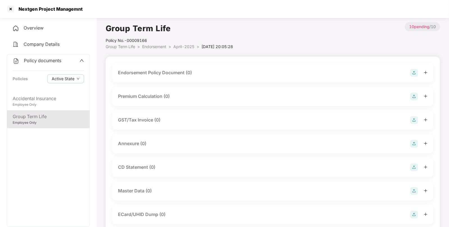
scroll to position [51, 0]
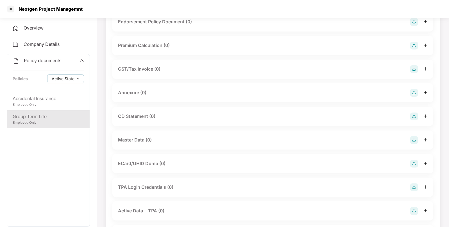
click at [414, 136] on img at bounding box center [414, 140] width 8 height 8
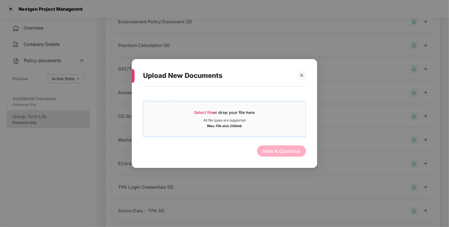
click at [204, 117] on div "Select file or drop your file here" at bounding box center [224, 114] width 60 height 8
click at [298, 74] on div at bounding box center [301, 75] width 8 height 8
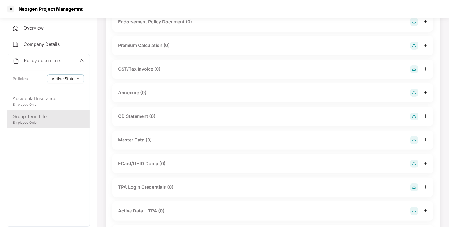
scroll to position [0, 0]
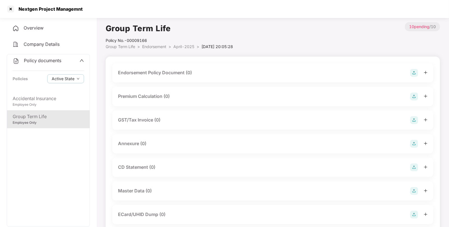
click at [413, 72] on img at bounding box center [414, 73] width 8 height 8
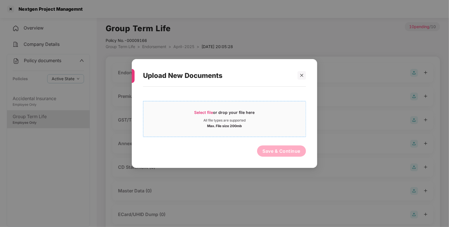
click at [194, 108] on span "Select file or drop your file here All file types are supported Max. File size …" at bounding box center [224, 118] width 162 height 27
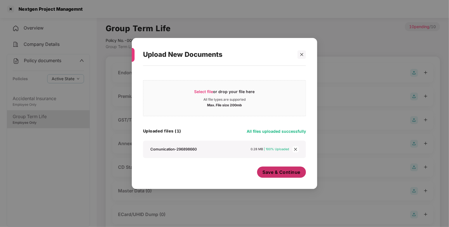
click at [275, 173] on span "Save & Continue" at bounding box center [282, 172] width 38 height 6
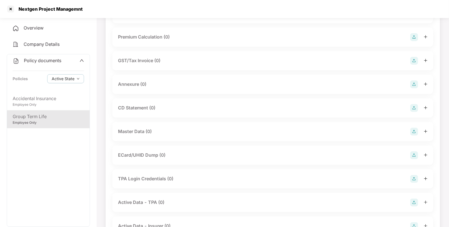
scroll to position [100, 0]
click at [414, 130] on img at bounding box center [414, 131] width 8 height 8
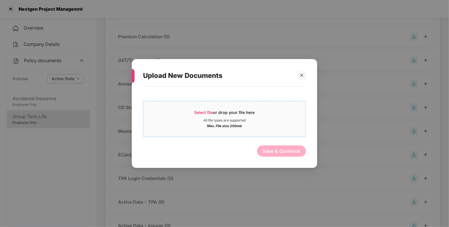
click at [211, 118] on div "All file types are supported" at bounding box center [224, 120] width 42 height 4
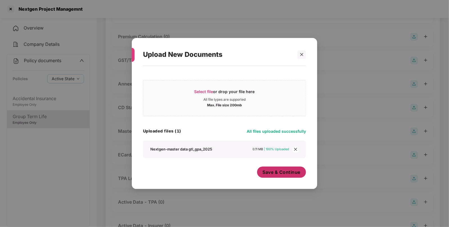
click at [280, 175] on button "Save & Continue" at bounding box center [281, 171] width 49 height 11
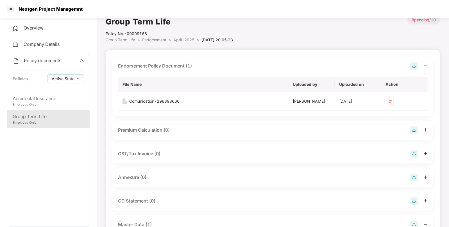
scroll to position [0, 0]
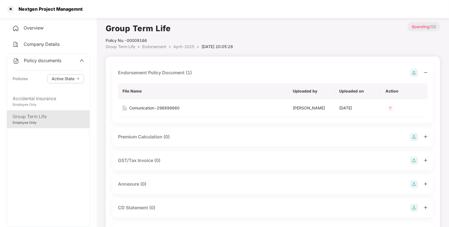
click at [157, 47] on span "Endorsement" at bounding box center [154, 46] width 24 height 5
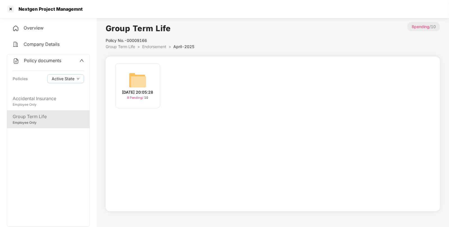
click at [152, 44] on span "Endorsement" at bounding box center [154, 46] width 24 height 5
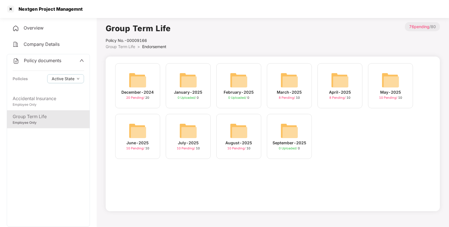
click at [397, 79] on img at bounding box center [390, 80] width 18 height 18
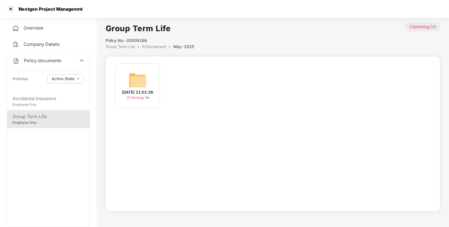
click at [159, 74] on div "[DATE] 21:01:36 10 Pending / 10" at bounding box center [137, 85] width 45 height 45
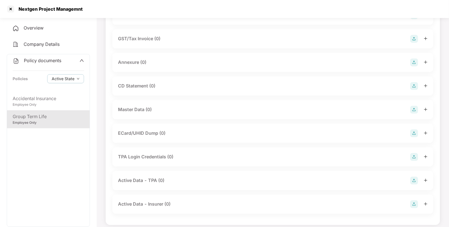
scroll to position [83, 0]
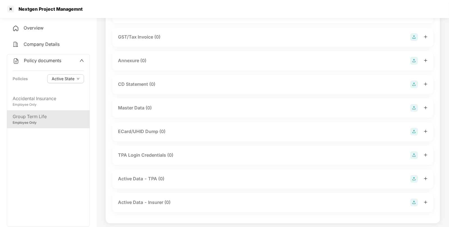
click at [409, 106] on div "Master Data (0)" at bounding box center [272, 108] width 309 height 8
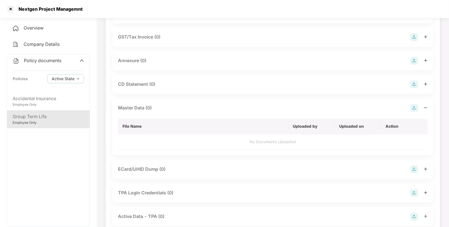
click at [410, 108] on img at bounding box center [414, 108] width 8 height 8
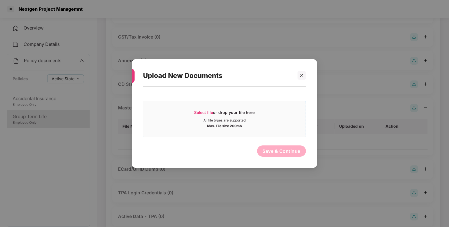
click at [238, 110] on div "Select file or drop your file here" at bounding box center [224, 114] width 60 height 8
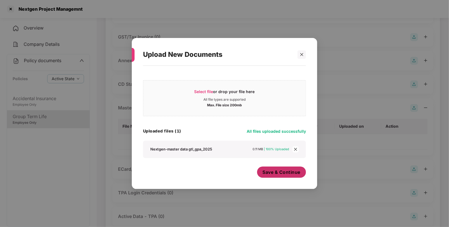
click at [278, 174] on span "Save & Continue" at bounding box center [282, 172] width 38 height 6
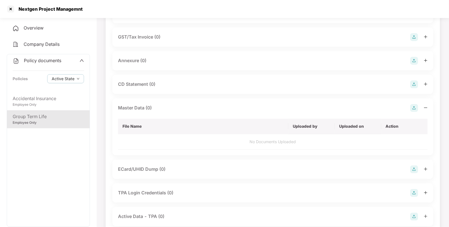
scroll to position [0, 0]
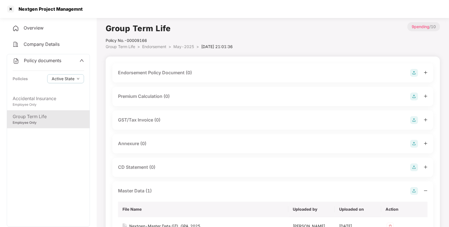
click at [413, 77] on div "Endorsement Policy Document (0)" at bounding box center [272, 72] width 321 height 19
click at [412, 70] on img at bounding box center [414, 73] width 8 height 8
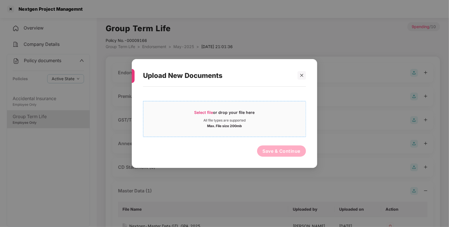
click at [204, 109] on span "Select file or drop your file here All file types are supported Max. File size …" at bounding box center [224, 118] width 162 height 27
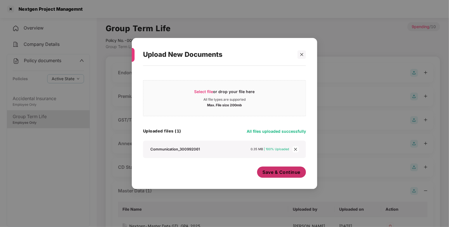
click at [277, 176] on button "Save & Continue" at bounding box center [281, 171] width 49 height 11
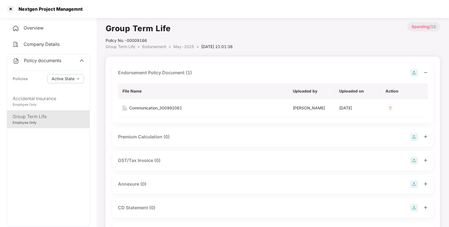
click at [148, 45] on span "Endorsement" at bounding box center [154, 46] width 24 height 5
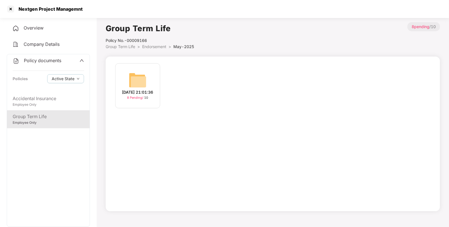
click at [149, 46] on span "Endorsement" at bounding box center [154, 46] width 24 height 5
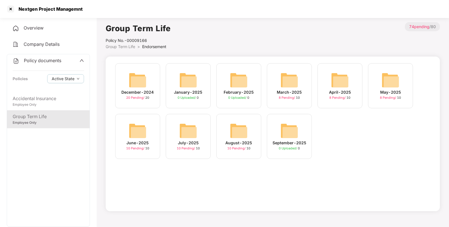
click at [133, 135] on img at bounding box center [138, 131] width 18 height 18
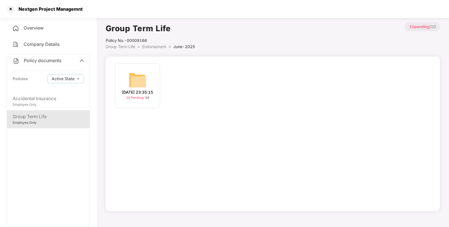
click at [143, 77] on img at bounding box center [138, 80] width 18 height 18
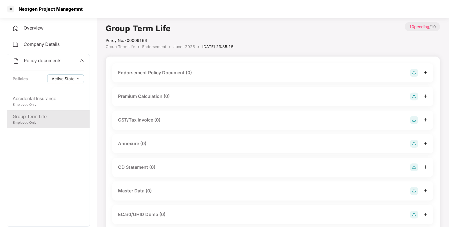
click at [412, 69] on img at bounding box center [414, 73] width 8 height 8
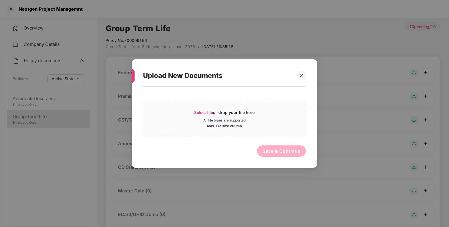
click at [203, 121] on div "All file types are supported" at bounding box center [224, 120] width 42 height 4
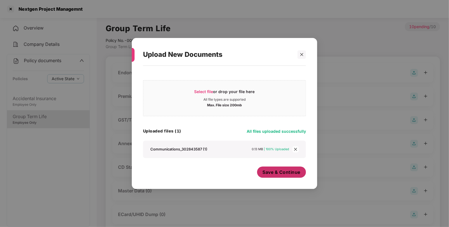
click at [284, 175] on button "Save & Continue" at bounding box center [281, 171] width 49 height 11
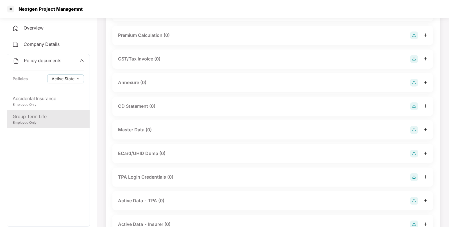
scroll to position [99, 0]
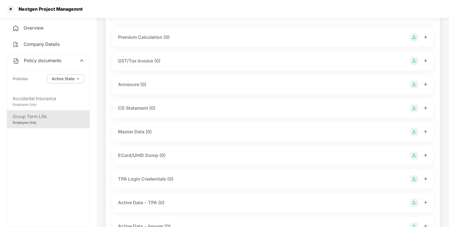
click at [413, 134] on img at bounding box center [414, 132] width 8 height 8
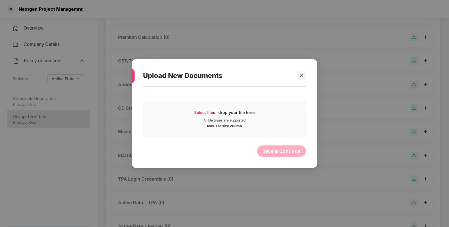
click at [205, 110] on span "Select file" at bounding box center [203, 112] width 19 height 5
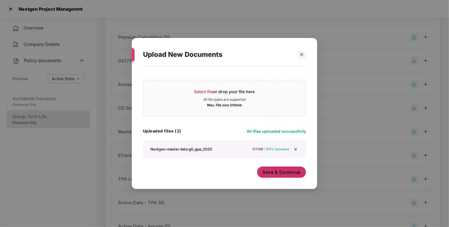
click at [284, 174] on span "Save & Continue" at bounding box center [282, 172] width 38 height 6
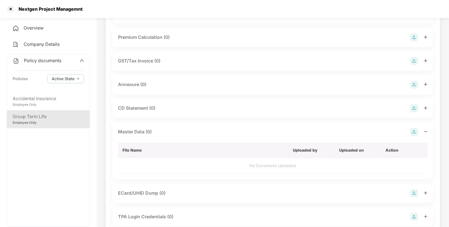
scroll to position [0, 0]
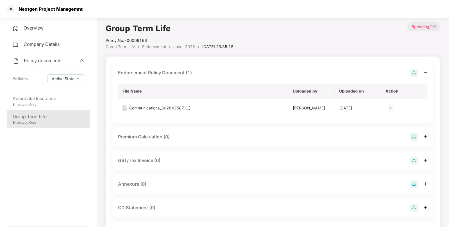
click at [163, 47] on span "Endorsement" at bounding box center [154, 46] width 24 height 5
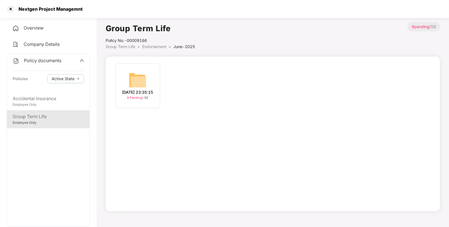
click at [149, 49] on span "Endorsement" at bounding box center [154, 46] width 24 height 5
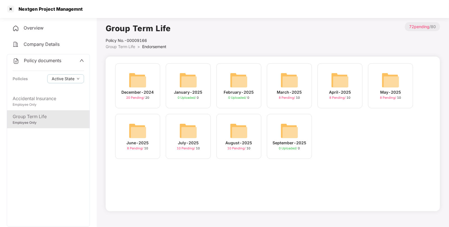
click at [192, 133] on img at bounding box center [188, 131] width 18 height 18
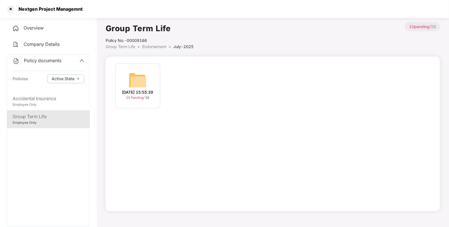
scroll to position [15, 0]
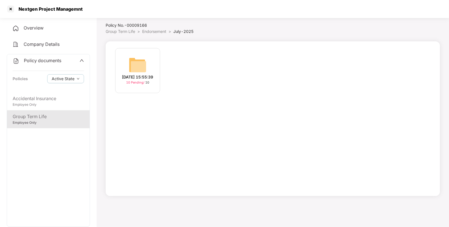
click at [149, 77] on div "[DATE] 15:55:39" at bounding box center [137, 77] width 31 height 6
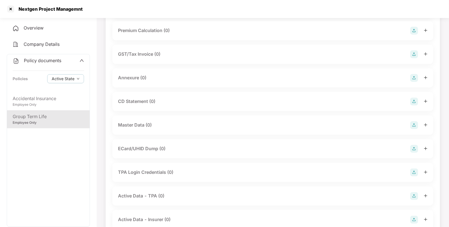
scroll to position [67, 0]
click at [411, 125] on img at bounding box center [414, 124] width 8 height 8
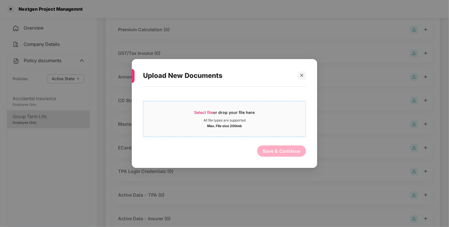
click at [203, 112] on span "Select file" at bounding box center [203, 112] width 19 height 5
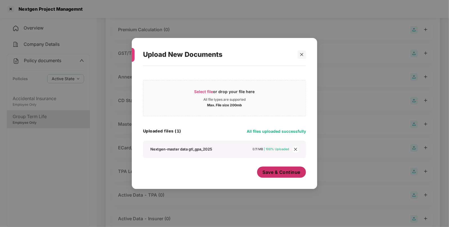
click at [284, 173] on span "Save & Continue" at bounding box center [282, 172] width 38 height 6
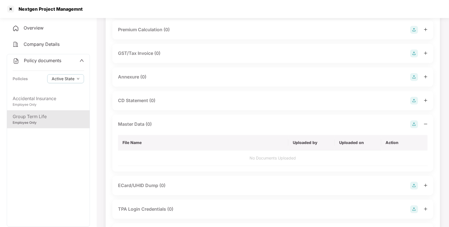
scroll to position [0, 0]
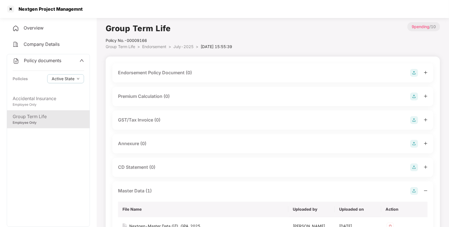
click at [414, 72] on img at bounding box center [414, 73] width 8 height 8
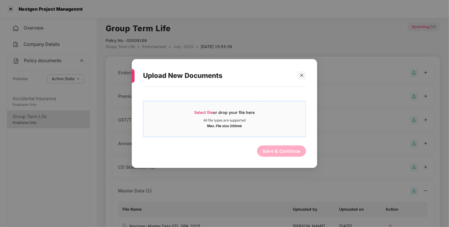
click at [204, 112] on span "Select file" at bounding box center [203, 112] width 19 height 5
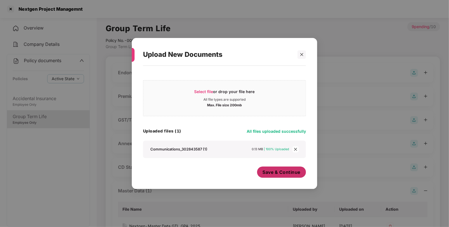
click at [280, 177] on button "Save & Continue" at bounding box center [281, 171] width 49 height 11
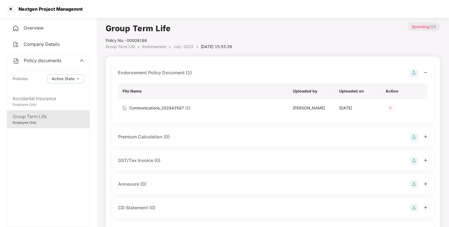
click at [157, 48] on span "Endorsement" at bounding box center [154, 46] width 24 height 5
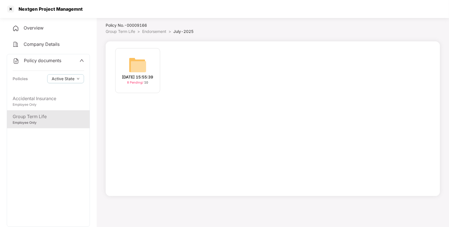
click at [147, 32] on span "Endorsement" at bounding box center [154, 31] width 24 height 5
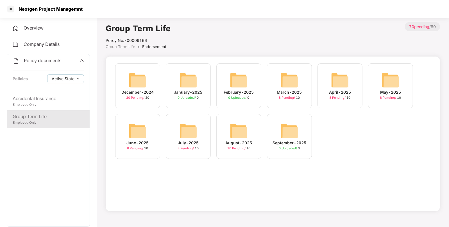
click at [237, 135] on img at bounding box center [239, 131] width 18 height 18
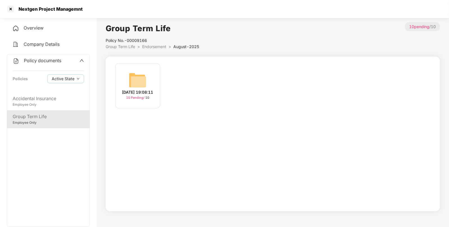
scroll to position [6, 0]
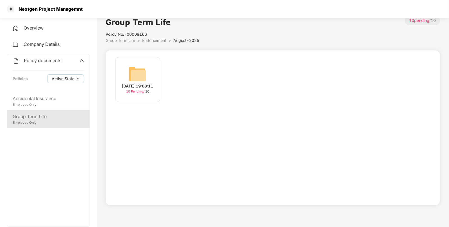
click at [141, 71] on img at bounding box center [138, 74] width 18 height 18
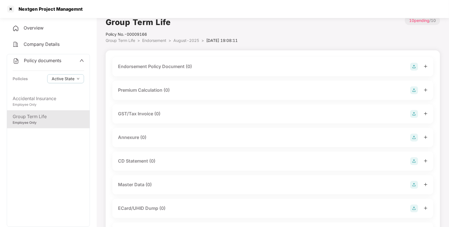
scroll to position [86, 0]
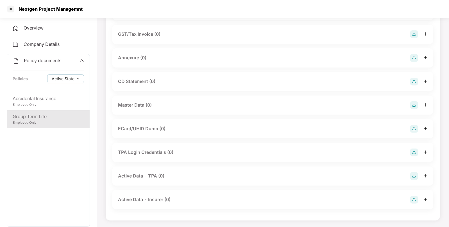
click at [415, 105] on img at bounding box center [414, 105] width 8 height 8
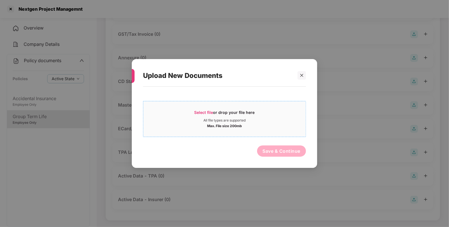
click at [227, 117] on div "Select file or drop your file here" at bounding box center [224, 114] width 60 height 8
click at [299, 75] on div at bounding box center [301, 75] width 8 height 8
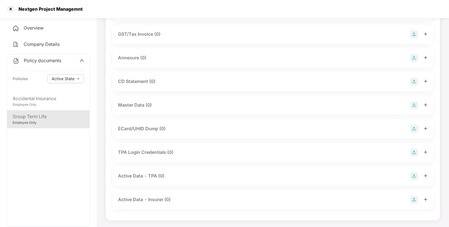
scroll to position [0, 0]
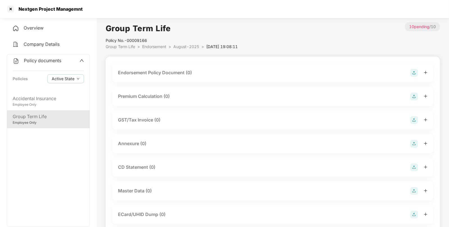
click at [414, 70] on img at bounding box center [414, 73] width 8 height 8
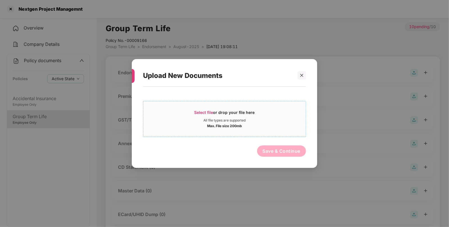
click at [197, 111] on span "Select file" at bounding box center [203, 112] width 19 height 5
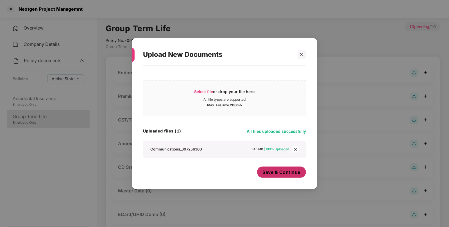
click at [273, 168] on button "Save & Continue" at bounding box center [281, 171] width 49 height 11
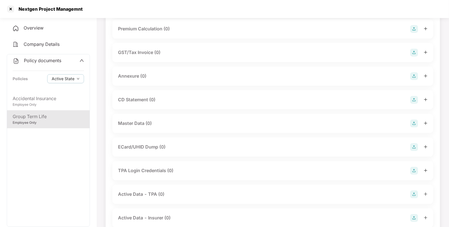
scroll to position [113, 0]
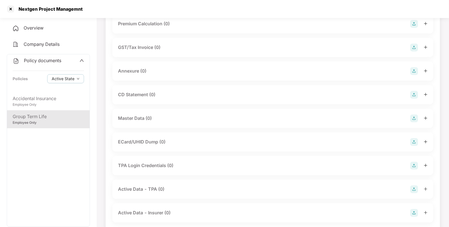
click at [413, 115] on img at bounding box center [414, 118] width 8 height 8
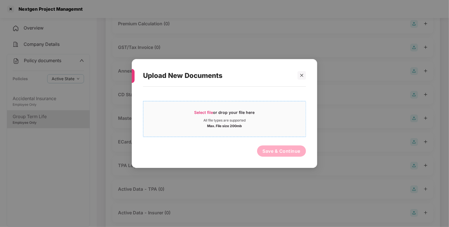
click at [213, 114] on span "Select file" at bounding box center [203, 112] width 19 height 5
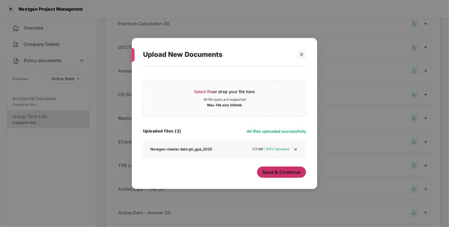
click at [285, 174] on span "Save & Continue" at bounding box center [282, 172] width 38 height 6
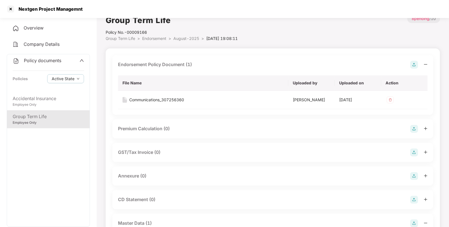
scroll to position [0, 0]
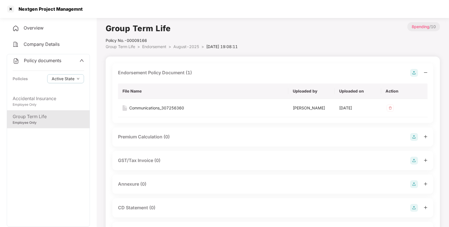
click at [163, 48] on span "Endorsement" at bounding box center [154, 46] width 24 height 5
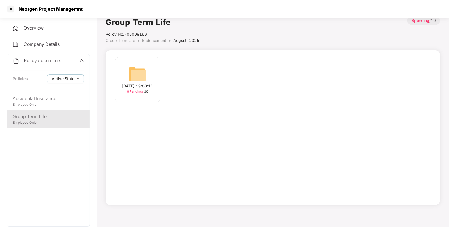
click at [163, 48] on div "Group Term Life Policy No.- 00009166 Group Term Life > Endorsement > August-202…" at bounding box center [273, 110] width 334 height 189
click at [158, 42] on span "Endorsement" at bounding box center [154, 40] width 24 height 5
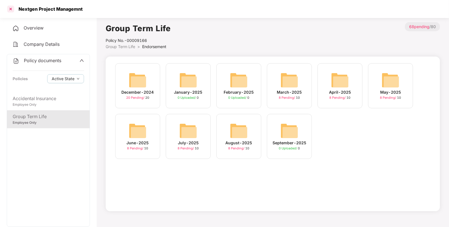
click at [12, 11] on div at bounding box center [10, 8] width 9 height 9
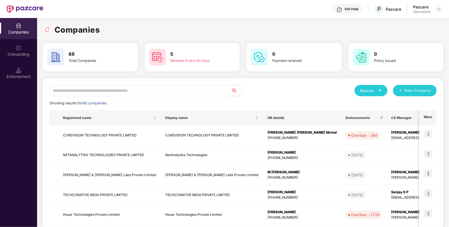
click at [155, 92] on input "text" at bounding box center [140, 90] width 182 height 11
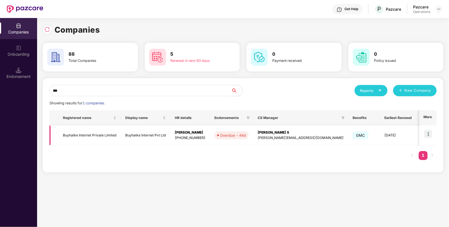
type input "***"
click at [428, 133] on img at bounding box center [428, 134] width 8 height 8
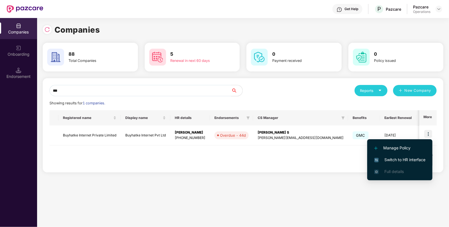
click at [393, 165] on li "Switch to HR interface" at bounding box center [399, 160] width 65 height 12
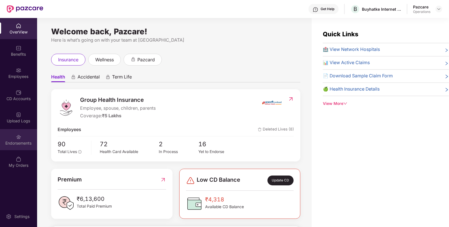
click at [21, 138] on div "Endorsements" at bounding box center [18, 139] width 37 height 21
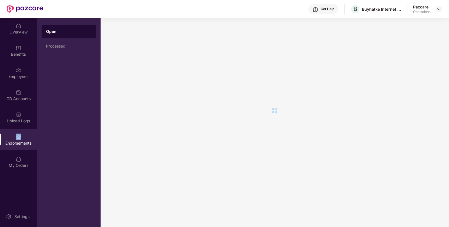
click at [21, 138] on div "Endorsements" at bounding box center [18, 139] width 37 height 21
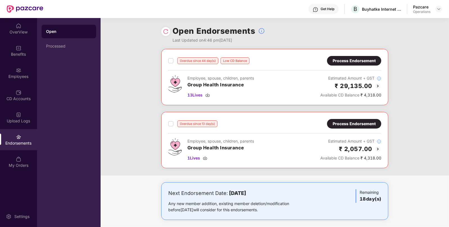
click at [346, 121] on div "Process Endorsement" at bounding box center [353, 123] width 43 height 6
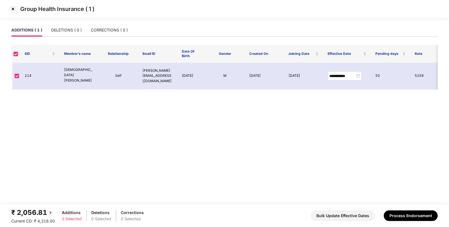
click at [13, 10] on img at bounding box center [12, 8] width 9 height 9
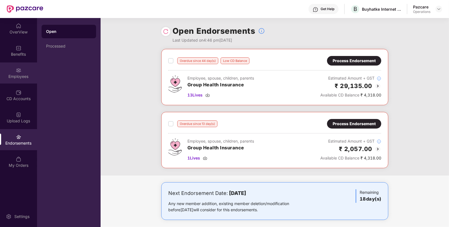
click at [20, 67] on img at bounding box center [19, 70] width 6 height 6
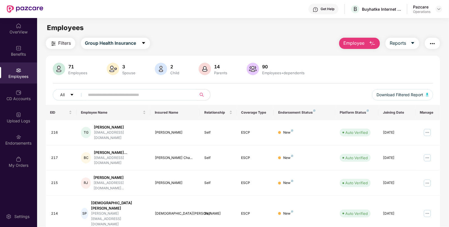
click at [59, 42] on span "Filters" at bounding box center [64, 43] width 13 height 7
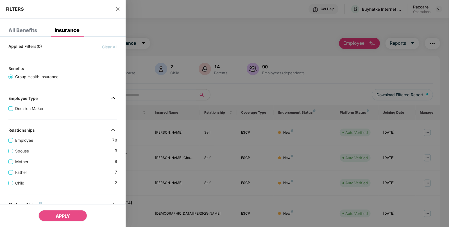
scroll to position [150, 0]
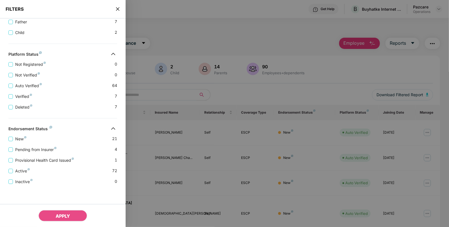
click at [11, 152] on div "Provisional Health Card Issued 1" at bounding box center [62, 157] width 109 height 11
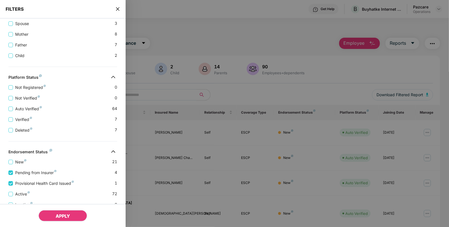
click at [44, 215] on button "APPLY" at bounding box center [62, 215] width 49 height 11
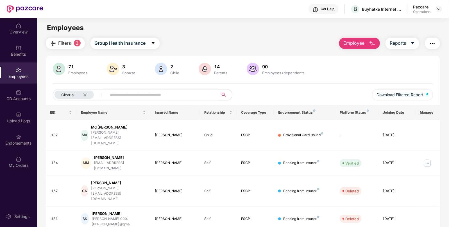
scroll to position [18, 0]
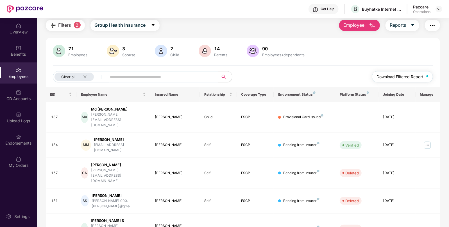
click at [426, 75] on img "button" at bounding box center [427, 76] width 3 height 3
click at [12, 53] on div "Benefits" at bounding box center [18, 54] width 37 height 6
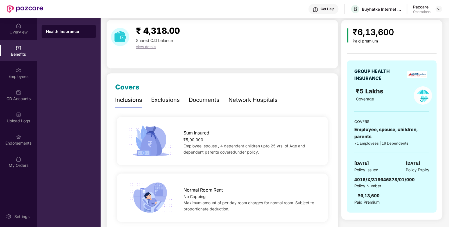
click at [368, 164] on span "[DATE]" at bounding box center [361, 163] width 15 height 7
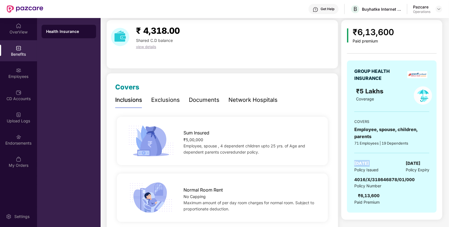
copy span "[DATE]"
click at [27, 68] on div "Employees" at bounding box center [18, 72] width 37 height 21
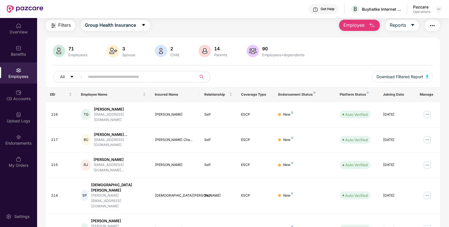
click at [432, 25] on img "button" at bounding box center [432, 25] width 7 height 7
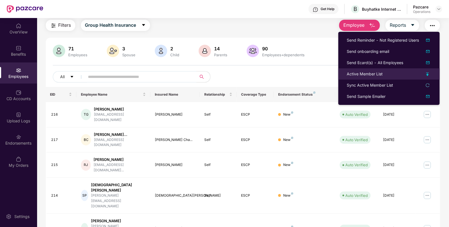
click at [357, 72] on div "Active Member List" at bounding box center [364, 74] width 36 height 6
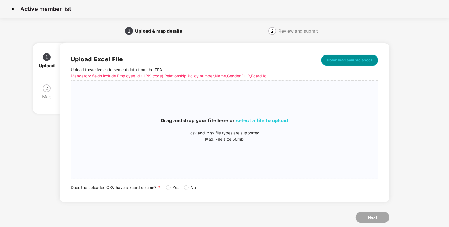
click at [347, 63] on button "Download sample sheet" at bounding box center [349, 59] width 57 height 11
click at [235, 122] on h3 "Drag and drop your file here or select a file to upload" at bounding box center [224, 120] width 307 height 7
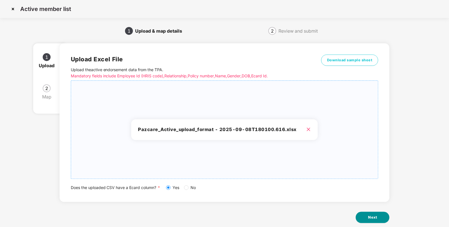
click at [375, 217] on span "Next" at bounding box center [372, 217] width 9 height 6
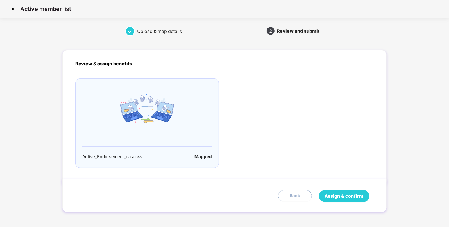
click at [321, 194] on button "Assign & confirm" at bounding box center [344, 196] width 51 height 12
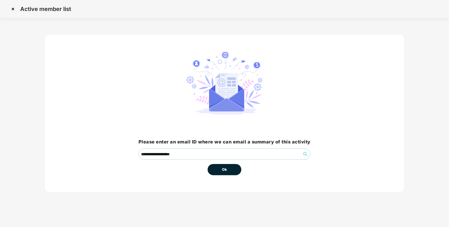
click at [212, 165] on button "Ok" at bounding box center [224, 169] width 34 height 11
click at [220, 169] on button "Ok" at bounding box center [224, 169] width 34 height 11
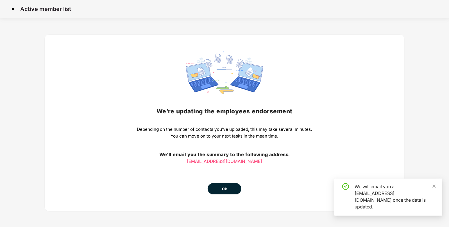
click at [220, 169] on div "We’re updating the employees endorsement Depending on the number of contacts yo…" at bounding box center [224, 122] width 175 height 143
click at [226, 187] on span "Ok" at bounding box center [224, 189] width 5 height 6
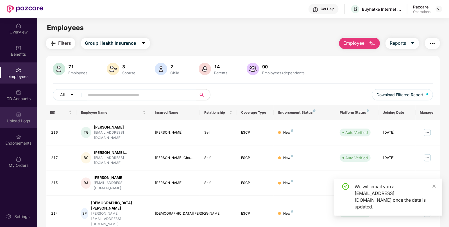
click at [28, 115] on div "Upload Logs" at bounding box center [18, 117] width 37 height 21
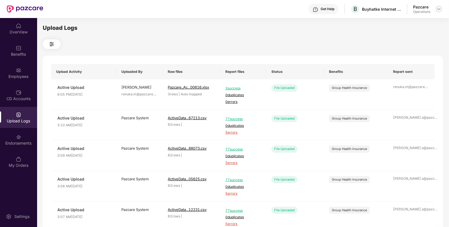
click at [438, 8] on img at bounding box center [438, 9] width 4 height 4
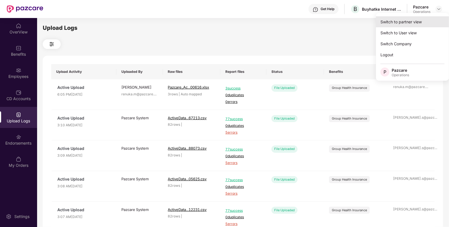
click at [395, 20] on div "Switch to partner view" at bounding box center [412, 21] width 73 height 11
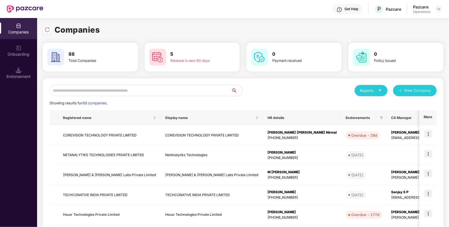
click at [148, 88] on input "text" at bounding box center [140, 90] width 182 height 11
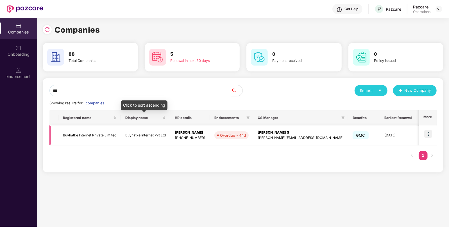
type input "***"
click at [151, 132] on td "Buyhatke Internet Pvt Ltd" at bounding box center [145, 135] width 49 height 20
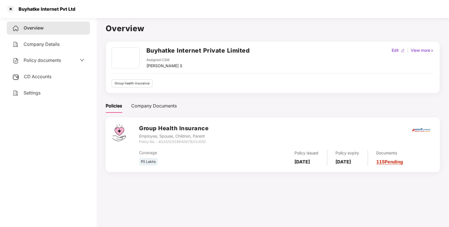
click at [51, 77] on span "CD Accounts" at bounding box center [38, 77] width 28 height 6
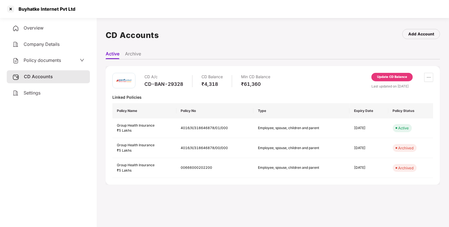
click at [37, 55] on div "Policy documents" at bounding box center [48, 60] width 83 height 13
click at [38, 60] on span "Policy documents" at bounding box center [42, 60] width 37 height 6
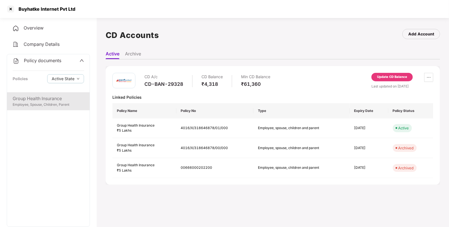
click at [52, 99] on div "Group Health Insurance" at bounding box center [48, 98] width 71 height 7
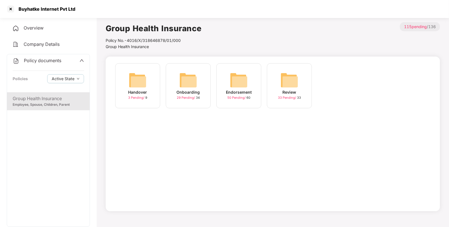
click at [246, 83] on img at bounding box center [239, 80] width 18 height 18
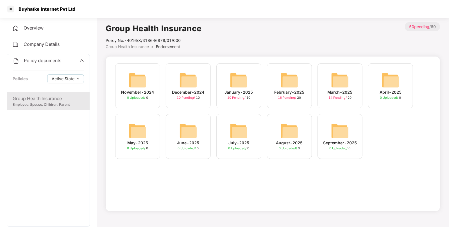
click at [331, 84] on img at bounding box center [340, 80] width 18 height 18
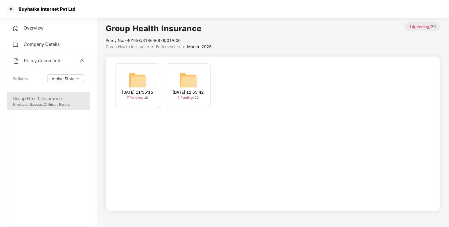
click at [177, 46] on span "Endorsement" at bounding box center [168, 46] width 24 height 5
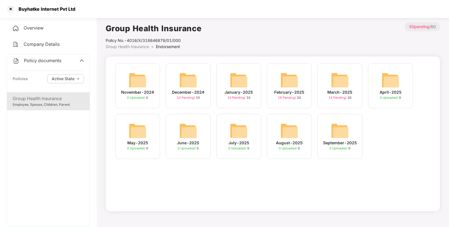
click at [288, 90] on div "February-2025" at bounding box center [289, 92] width 30 height 6
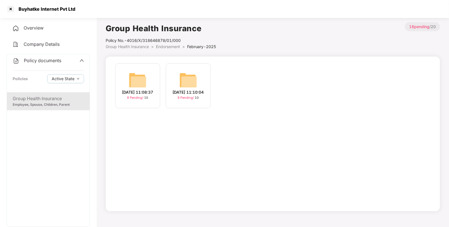
click at [172, 49] on span "Endorsement" at bounding box center [168, 46] width 24 height 5
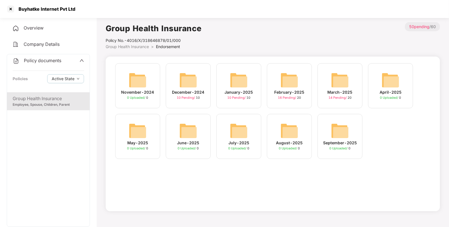
click at [232, 73] on img at bounding box center [239, 80] width 18 height 18
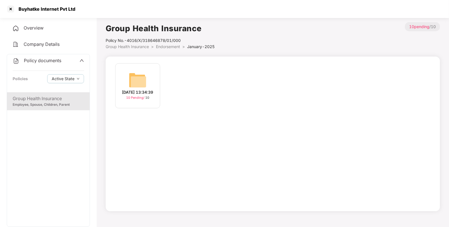
click at [142, 81] on img at bounding box center [138, 80] width 18 height 18
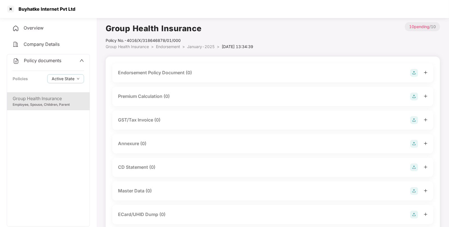
click at [417, 69] on img at bounding box center [414, 73] width 8 height 8
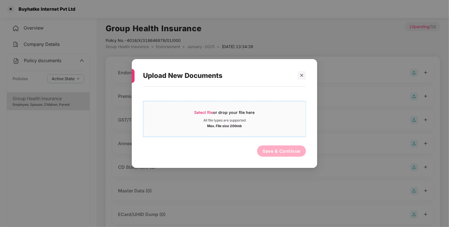
click at [227, 118] on div "All file types are supported" at bounding box center [224, 120] width 42 height 4
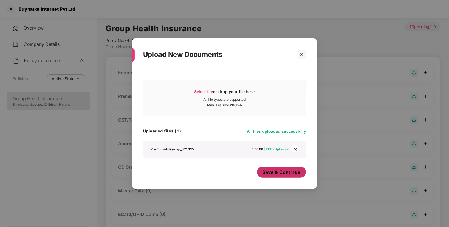
click at [283, 174] on span "Save & Continue" at bounding box center [282, 172] width 38 height 6
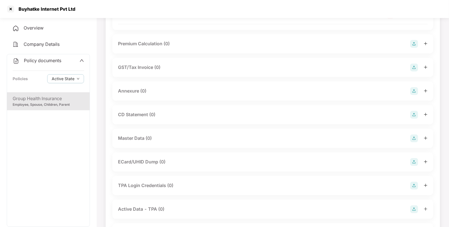
scroll to position [95, 0]
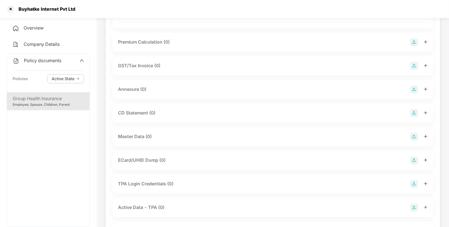
click at [412, 136] on img at bounding box center [414, 137] width 8 height 8
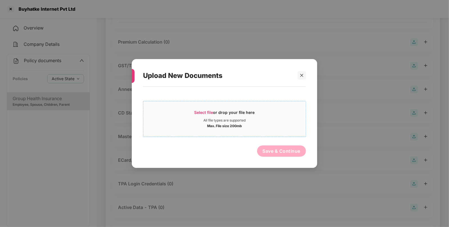
click at [215, 119] on div "All file types are supported" at bounding box center [224, 120] width 42 height 4
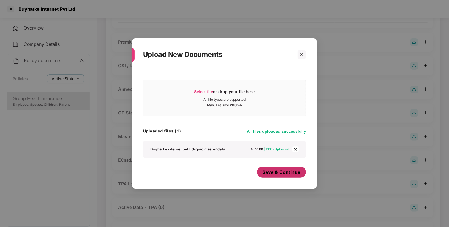
click at [273, 171] on span "Save & Continue" at bounding box center [282, 172] width 38 height 6
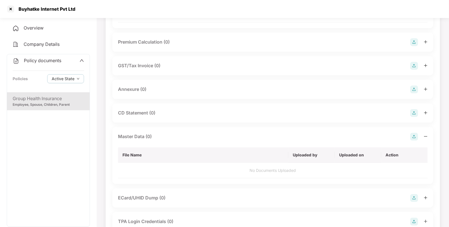
scroll to position [0, 0]
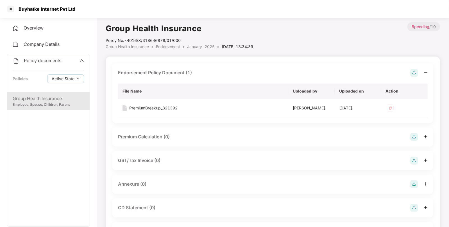
click at [174, 45] on span "Endorsement" at bounding box center [168, 46] width 24 height 5
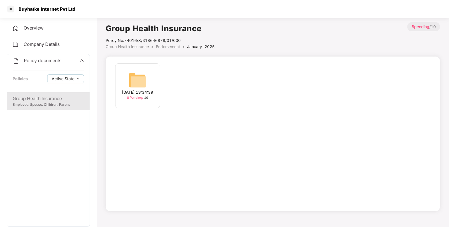
click at [59, 55] on div "Policy documents Policies Active State" at bounding box center [48, 73] width 83 height 38
drag, startPoint x: 49, startPoint y: 62, endPoint x: 51, endPoint y: 65, distance: 3.3
click at [51, 65] on div "Policy documents Policies Active State" at bounding box center [48, 73] width 83 height 38
click at [57, 54] on div "Policy documents Policies Active State" at bounding box center [48, 73] width 83 height 38
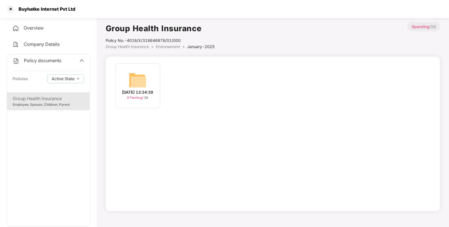
click at [57, 57] on div "Policy documents Policies Active State" at bounding box center [48, 73] width 83 height 38
click at [77, 61] on div "Policy documents" at bounding box center [48, 60] width 71 height 7
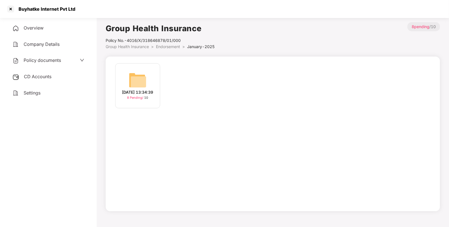
click at [48, 77] on span "CD Accounts" at bounding box center [38, 77] width 28 height 6
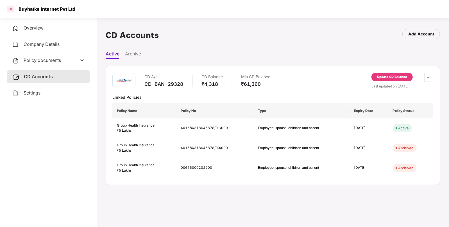
click at [8, 9] on div at bounding box center [10, 8] width 9 height 9
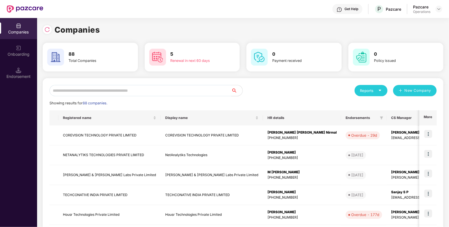
click at [131, 88] on input "text" at bounding box center [140, 90] width 182 height 11
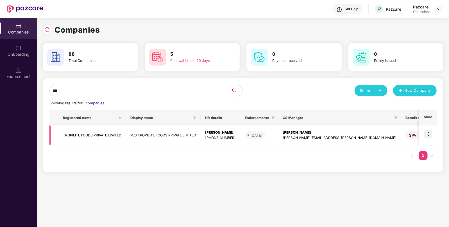
type input "***"
click at [427, 134] on img at bounding box center [428, 134] width 8 height 8
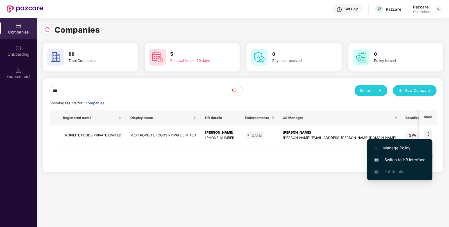
click at [389, 161] on span "Switch to HR interface" at bounding box center [399, 159] width 51 height 6
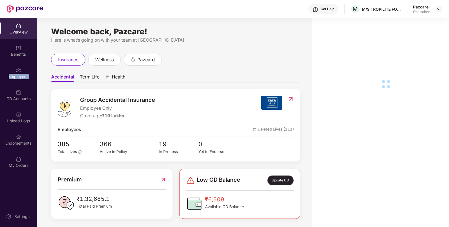
click at [0, 81] on div "Employees" at bounding box center [18, 72] width 37 height 21
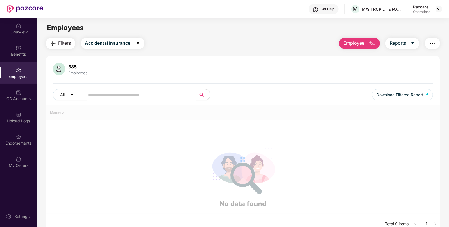
click at [12, 81] on div "Employees" at bounding box center [18, 72] width 37 height 21
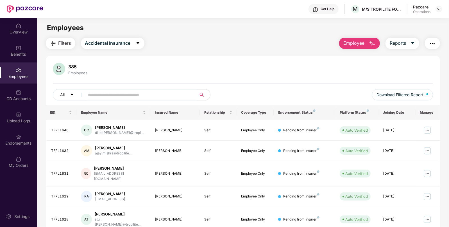
click at [67, 45] on span "Filters" at bounding box center [64, 43] width 13 height 7
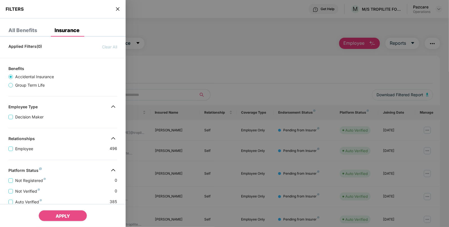
scroll to position [116, 0]
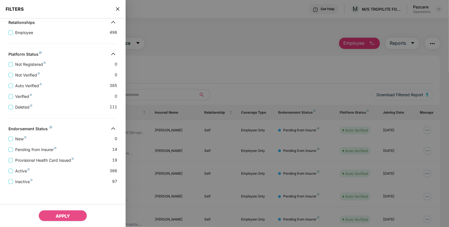
click at [121, 13] on div "FILTERS" at bounding box center [63, 9] width 126 height 19
click at [117, 9] on icon "close" at bounding box center [117, 9] width 4 height 4
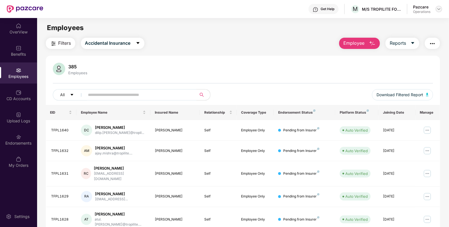
click at [440, 10] on img at bounding box center [438, 9] width 4 height 4
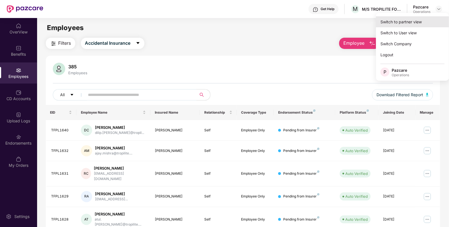
click at [407, 20] on div "Switch to partner view" at bounding box center [412, 21] width 73 height 11
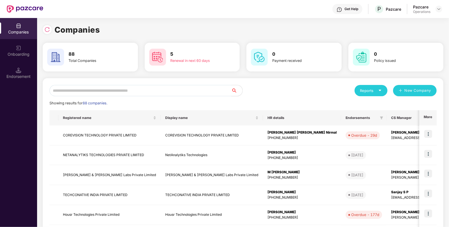
click at [134, 90] on input "text" at bounding box center [140, 90] width 182 height 11
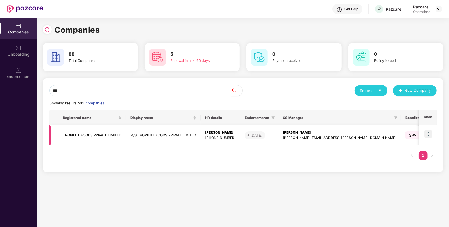
type input "***"
click at [91, 139] on td "TROPILITE FOODS PRIVATE LIMITED" at bounding box center [91, 135] width 67 height 20
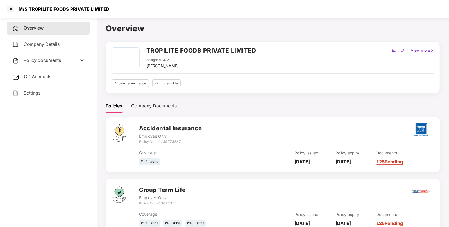
click at [27, 73] on div "CD Accounts" at bounding box center [48, 76] width 83 height 13
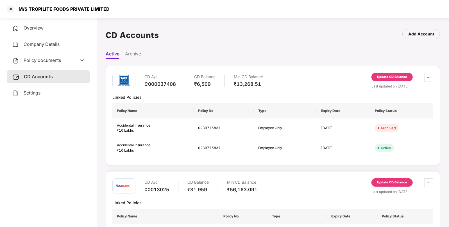
click at [391, 76] on div "Update CD Balance" at bounding box center [392, 76] width 30 height 5
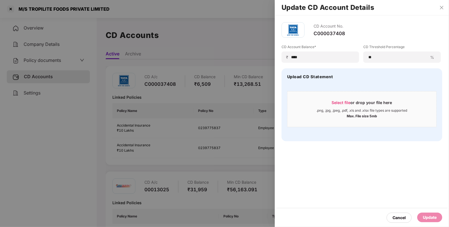
click at [327, 175] on div "CD Account No. C000037408 CD Account Balance* ₹ **** CD Threshold Percentage **…" at bounding box center [362, 120] width 174 height 211
click at [302, 56] on input "****" at bounding box center [322, 57] width 63 height 6
type input "*"
type input "****"
click at [428, 220] on div "Update" at bounding box center [430, 217] width 14 height 6
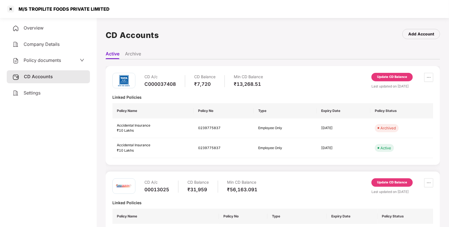
click at [223, 159] on div "CD A/c C000037408 CD Balance ₹7,720 Min CD Balance ₹13,268.51 Update CD Balance…" at bounding box center [273, 115] width 334 height 99
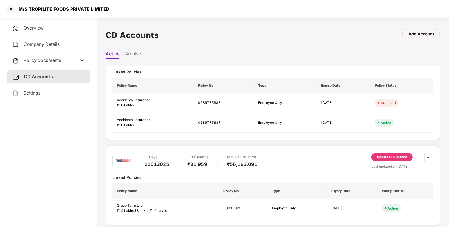
click at [392, 154] on div "Update CD Balance" at bounding box center [392, 156] width 30 height 5
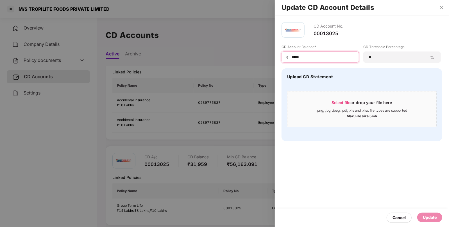
drag, startPoint x: 309, startPoint y: 55, endPoint x: 181, endPoint y: 64, distance: 128.9
click at [181, 64] on div "Update CD Account Details CD Account No. 00013025 CD Account Balance* ₹ ***** C…" at bounding box center [224, 113] width 449 height 227
type input "*****"
click at [434, 219] on div "Update" at bounding box center [430, 217] width 14 height 6
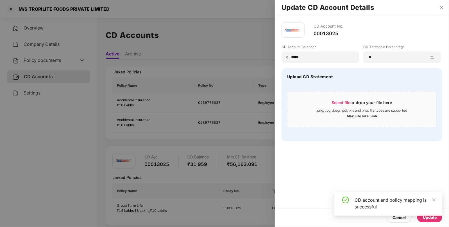
click at [52, 64] on div at bounding box center [224, 113] width 449 height 227
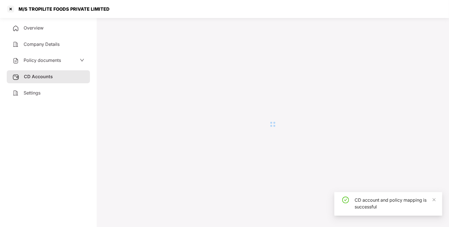
click at [52, 63] on div "Policy documents" at bounding box center [36, 60] width 49 height 7
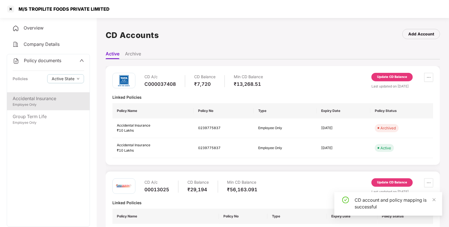
click at [45, 110] on div "Accidental Insurance Employee Only" at bounding box center [48, 101] width 83 height 18
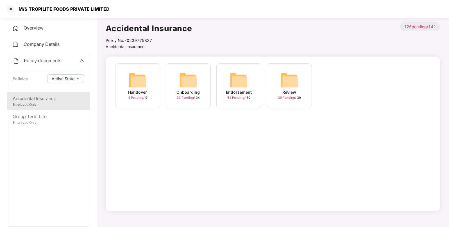
click at [250, 78] on div "Endorsement 51 Pending / 60" at bounding box center [238, 85] width 45 height 45
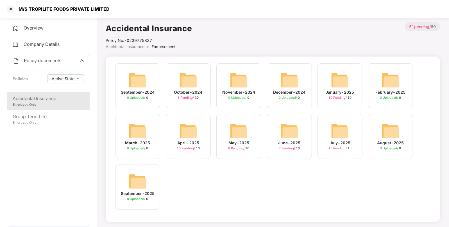
scroll to position [15, 0]
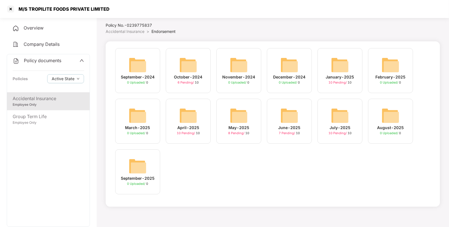
click at [343, 114] on img at bounding box center [340, 115] width 18 height 18
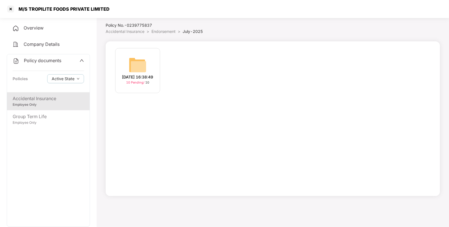
click at [144, 58] on img at bounding box center [138, 65] width 18 height 18
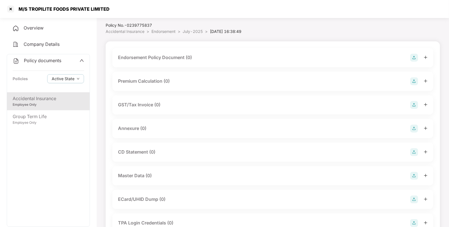
scroll to position [86, 0]
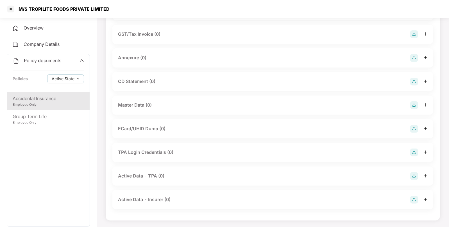
click at [412, 104] on img at bounding box center [414, 105] width 8 height 8
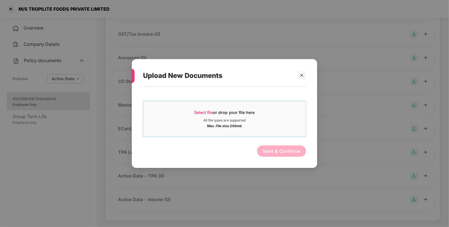
click at [226, 117] on div "Select file or drop your file here" at bounding box center [224, 114] width 60 height 8
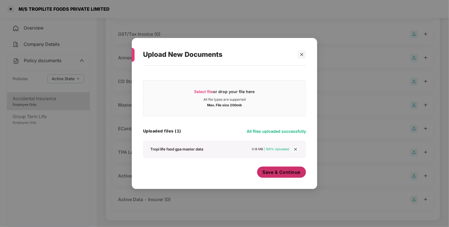
click at [283, 177] on button "Save & Continue" at bounding box center [281, 171] width 49 height 11
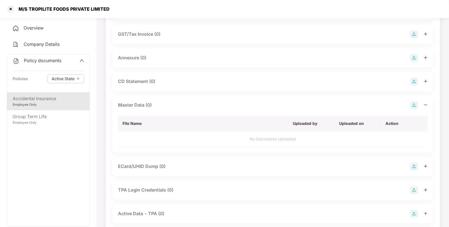
click at [283, 177] on div "Upload New Documents Select file or drop your file here All file types are supp…" at bounding box center [224, 113] width 449 height 227
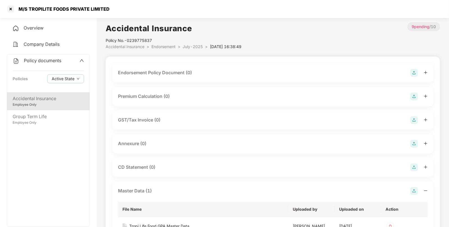
click at [411, 74] on img at bounding box center [414, 73] width 8 height 8
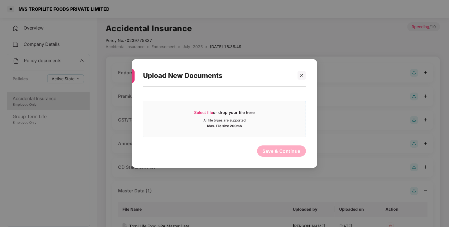
click at [188, 111] on div "Select file or drop your file here" at bounding box center [224, 114] width 162 height 8
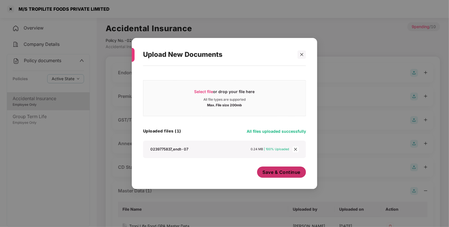
click at [277, 172] on span "Save & Continue" at bounding box center [282, 172] width 38 height 6
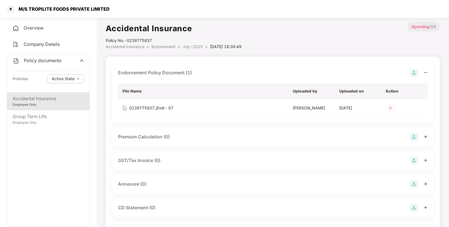
click at [411, 74] on img at bounding box center [414, 73] width 8 height 8
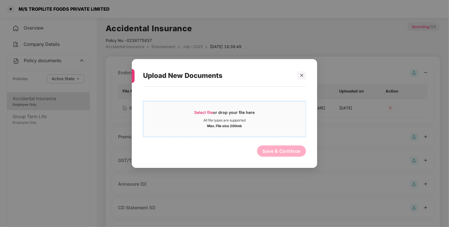
click at [198, 112] on span "Select file" at bounding box center [203, 112] width 19 height 5
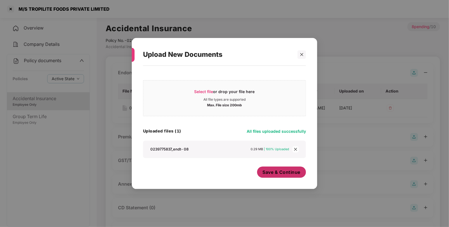
click at [279, 174] on span "Save & Continue" at bounding box center [282, 172] width 38 height 6
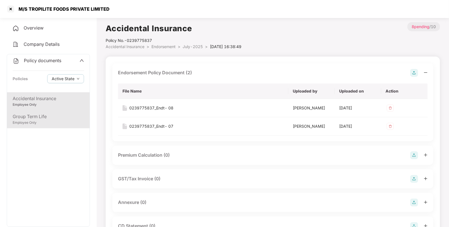
click at [36, 116] on div "Group Term Life" at bounding box center [48, 116] width 71 height 7
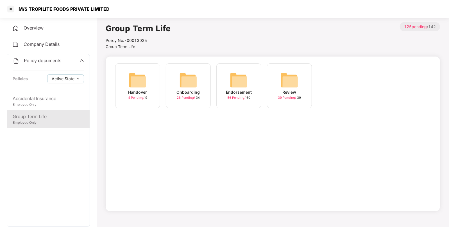
click at [236, 79] on img at bounding box center [239, 80] width 18 height 18
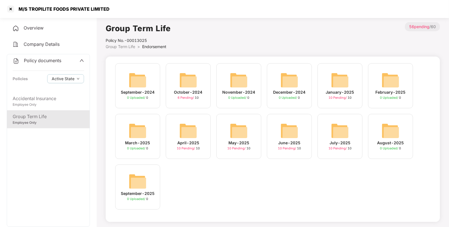
scroll to position [15, 0]
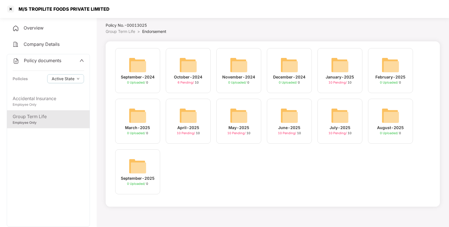
click at [347, 113] on img at bounding box center [340, 115] width 18 height 18
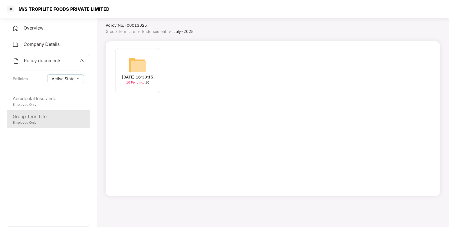
click at [138, 63] on img at bounding box center [138, 65] width 18 height 18
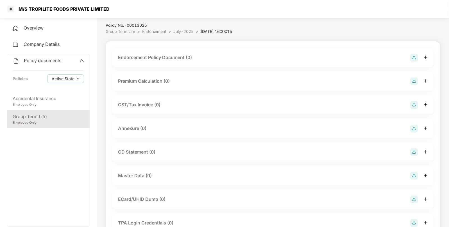
click at [412, 57] on img at bounding box center [414, 58] width 8 height 8
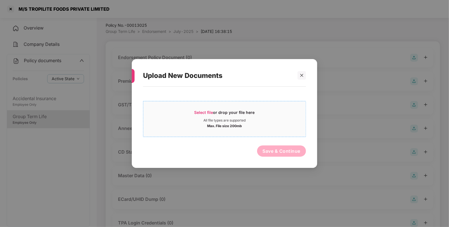
click at [204, 113] on span "Select file" at bounding box center [203, 112] width 19 height 5
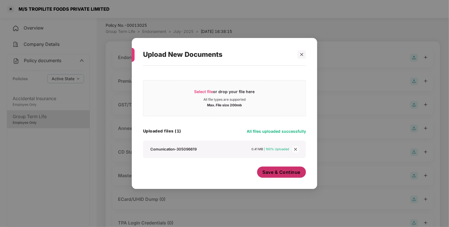
click at [270, 170] on span "Save & Continue" at bounding box center [282, 172] width 38 height 6
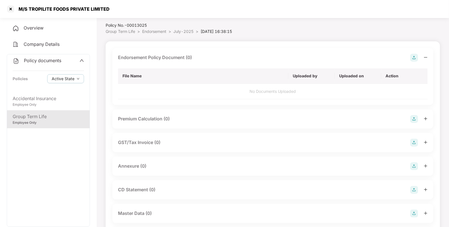
scroll to position [0, 0]
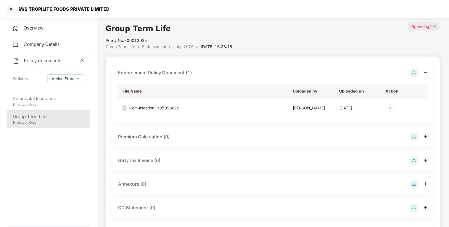
click at [183, 47] on span "July-2025" at bounding box center [183, 46] width 20 height 5
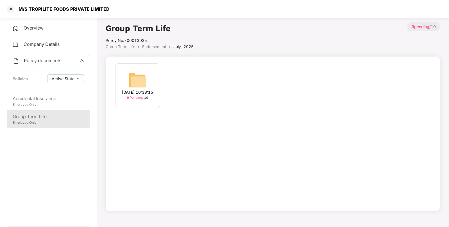
scroll to position [15, 0]
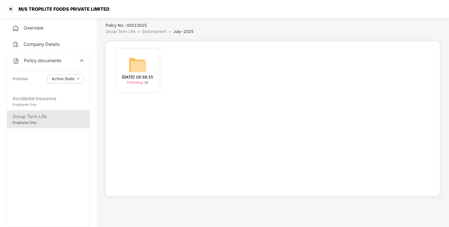
click at [138, 70] on img at bounding box center [138, 65] width 18 height 18
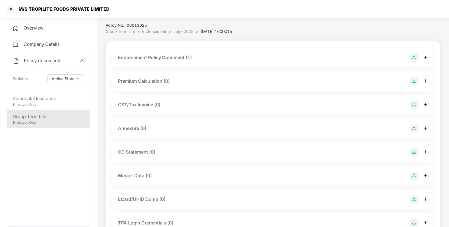
scroll to position [86, 0]
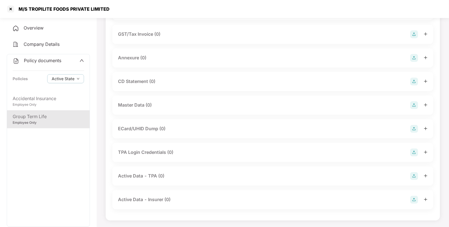
click at [412, 104] on img at bounding box center [414, 105] width 8 height 8
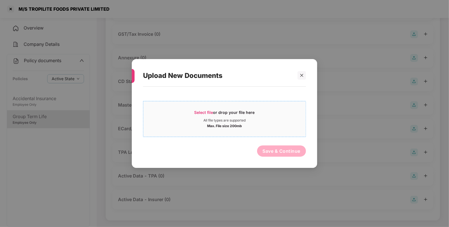
click at [210, 112] on span "Select file" at bounding box center [203, 112] width 19 height 5
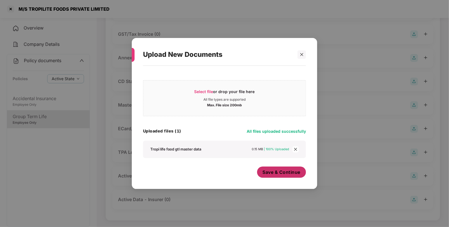
click at [271, 175] on span "Save & Continue" at bounding box center [282, 172] width 38 height 6
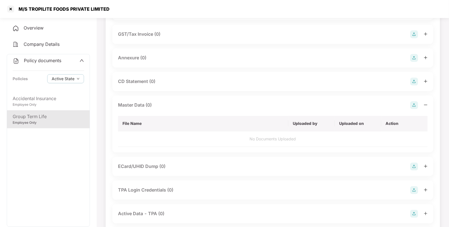
scroll to position [0, 0]
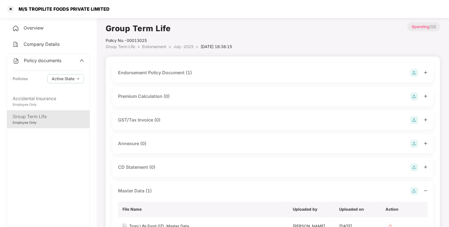
click at [160, 45] on span "Endorsement" at bounding box center [154, 46] width 24 height 5
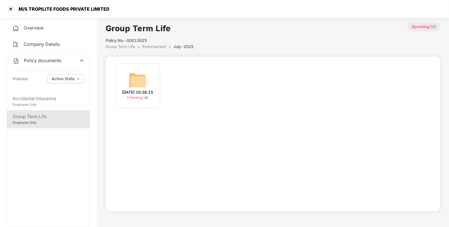
scroll to position [15, 0]
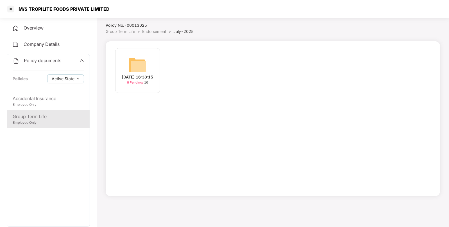
click at [165, 30] on span "Endorsement" at bounding box center [154, 31] width 24 height 5
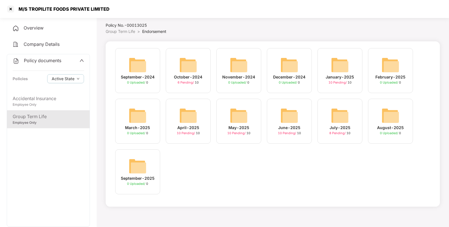
click at [290, 118] on img at bounding box center [289, 115] width 18 height 18
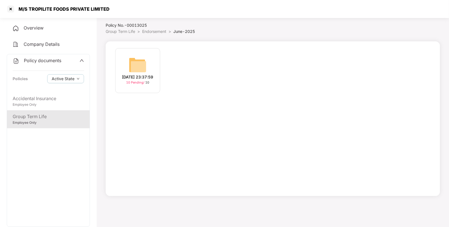
click at [153, 62] on div "[DATE] 23:37:59 10 Pending / 10" at bounding box center [137, 70] width 45 height 45
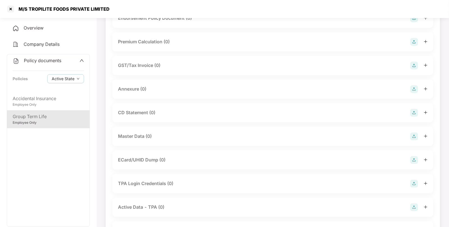
scroll to position [56, 0]
click at [407, 136] on div "Master Data (0)" at bounding box center [272, 135] width 309 height 8
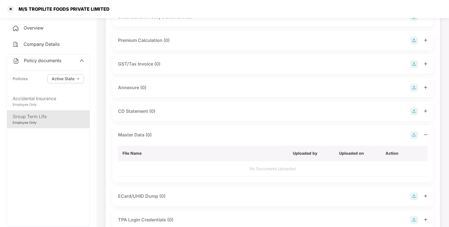
click at [412, 136] on img at bounding box center [414, 135] width 8 height 8
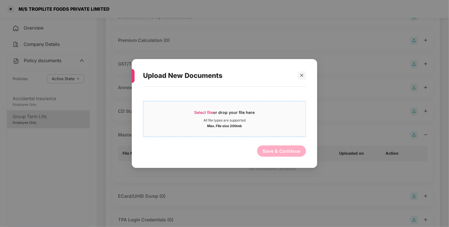
click at [226, 107] on span "Select file or drop your file here All file types are supported Max. File size …" at bounding box center [224, 118] width 162 height 27
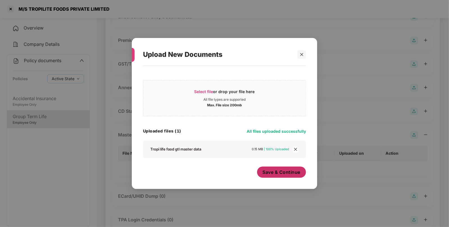
click at [277, 176] on button "Save & Continue" at bounding box center [281, 171] width 49 height 11
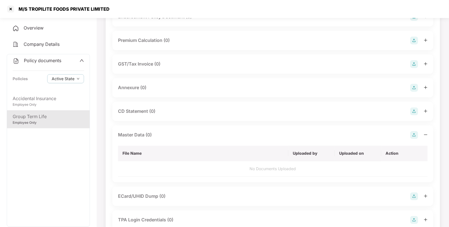
scroll to position [0, 0]
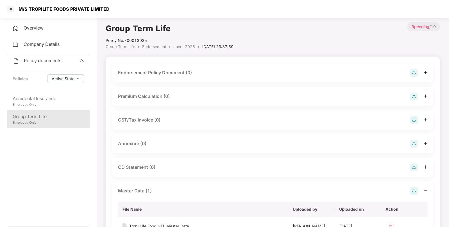
click at [413, 75] on img at bounding box center [414, 73] width 8 height 8
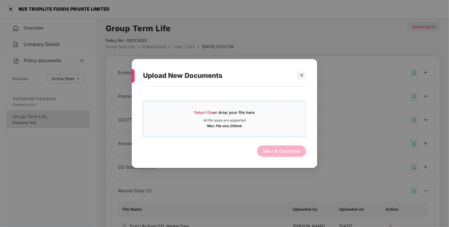
click at [211, 107] on span "Select file or drop your file here All file types are supported Max. File size …" at bounding box center [224, 118] width 162 height 27
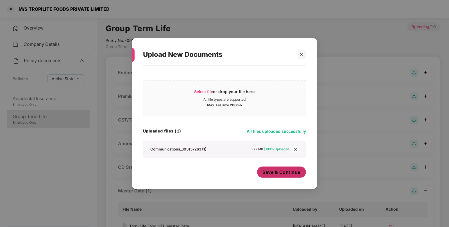
click at [277, 172] on span "Save & Continue" at bounding box center [282, 172] width 38 height 6
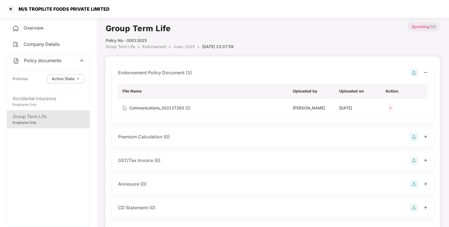
click at [158, 46] on span "Endorsement" at bounding box center [154, 46] width 24 height 5
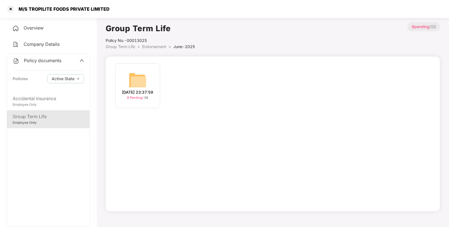
scroll to position [15, 0]
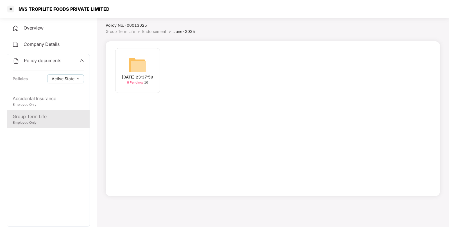
click at [145, 31] on span "Endorsement" at bounding box center [154, 31] width 24 height 5
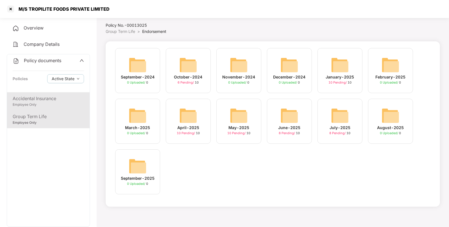
click at [42, 99] on div "Accidental Insurance" at bounding box center [48, 98] width 71 height 7
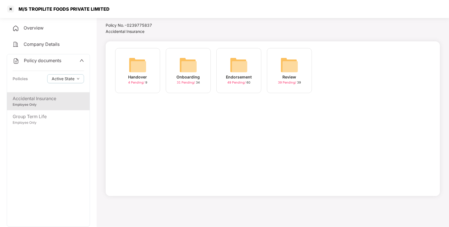
click at [230, 70] on img at bounding box center [239, 65] width 18 height 18
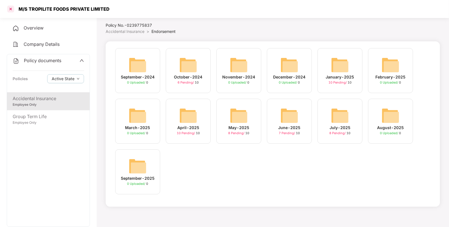
click at [11, 10] on div at bounding box center [10, 8] width 9 height 9
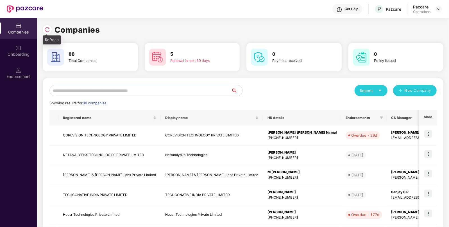
click at [46, 26] on div at bounding box center [47, 29] width 9 height 9
